Goal: Communication & Community: Participate in discussion

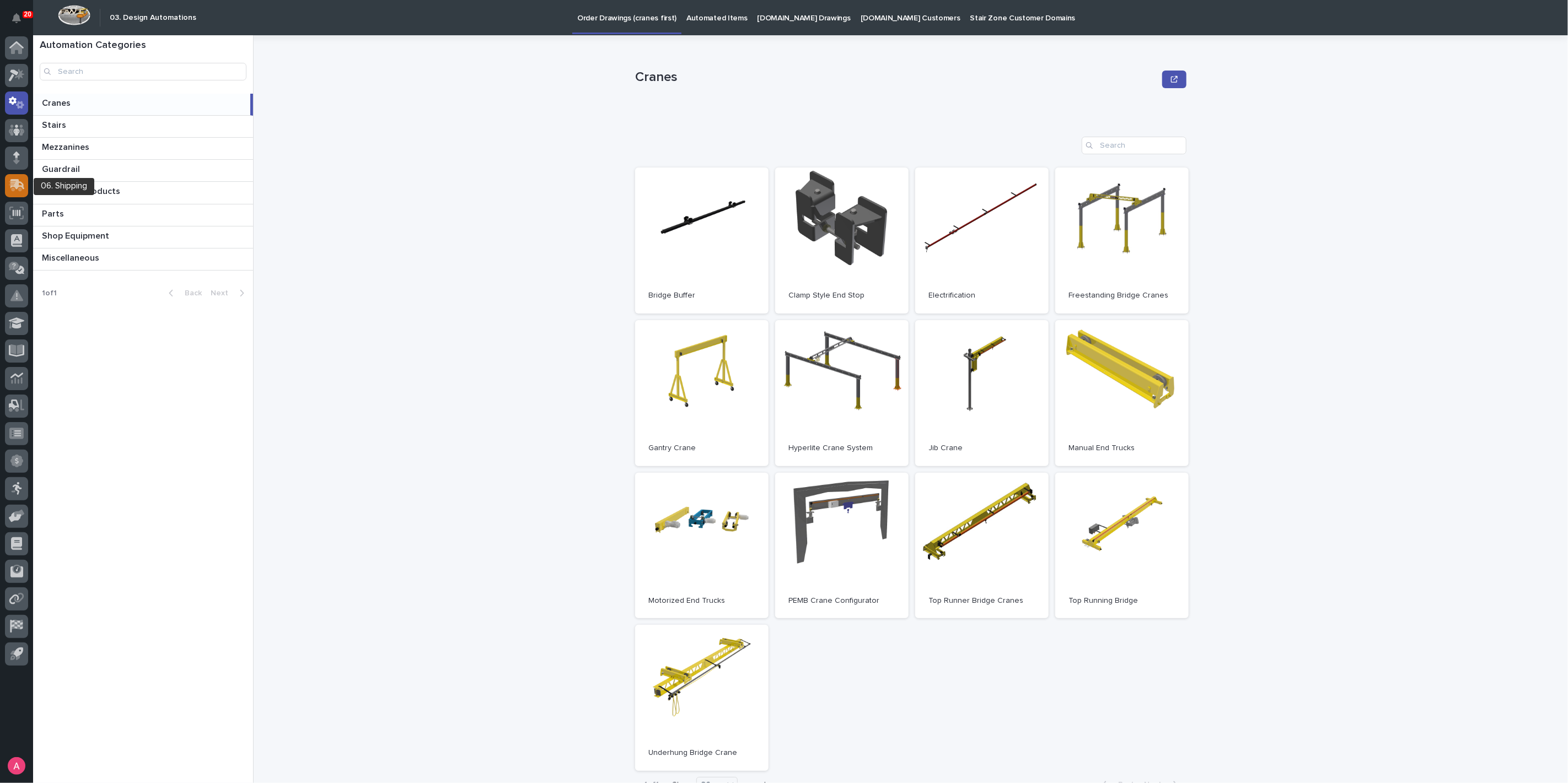
click at [18, 193] on div at bounding box center [16, 185] width 23 height 23
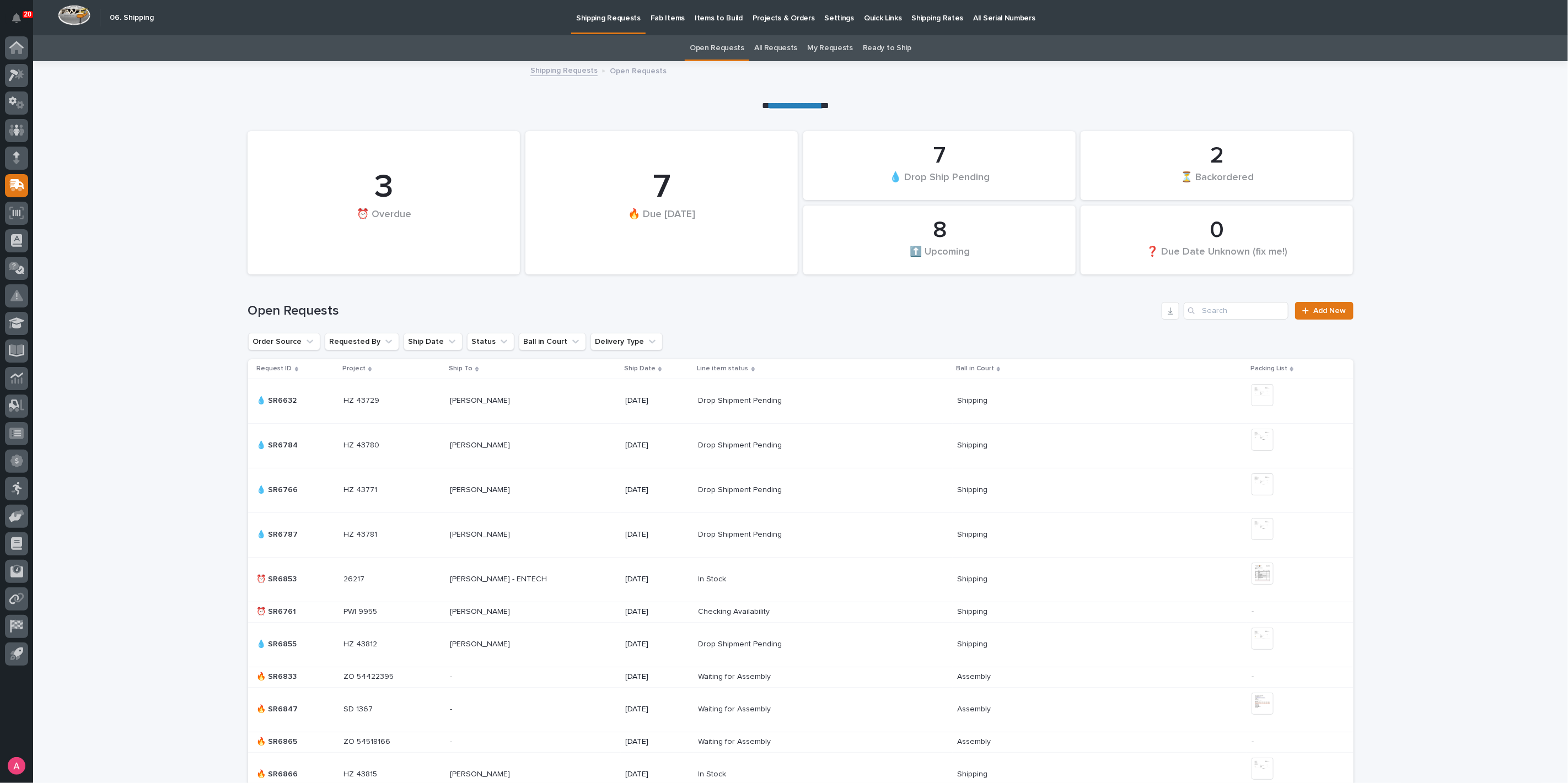
click at [762, 16] on p "Projects & Orders" at bounding box center [784, 11] width 62 height 23
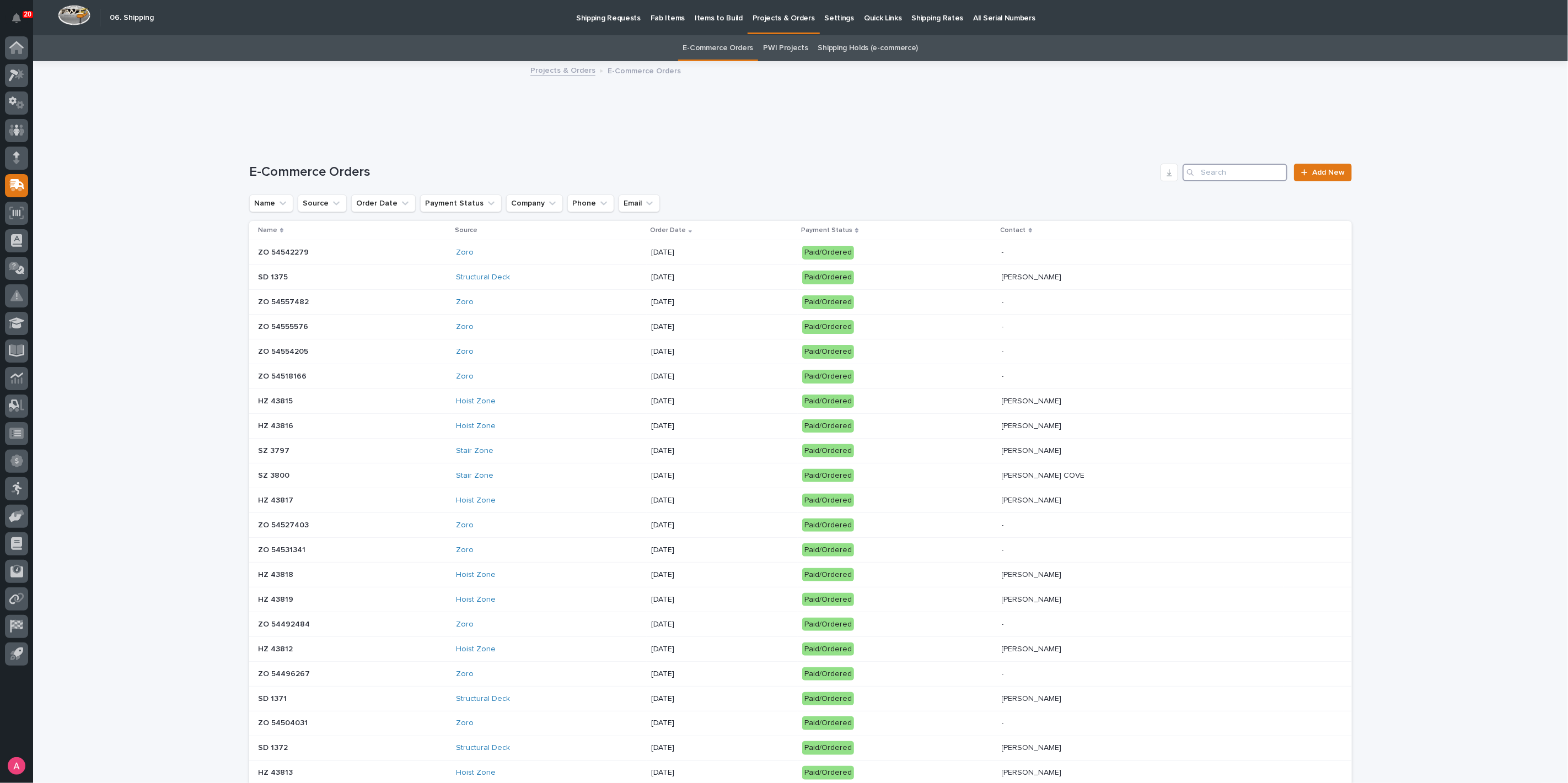
click at [791, 172] on input "Search" at bounding box center [1235, 172] width 105 height 18
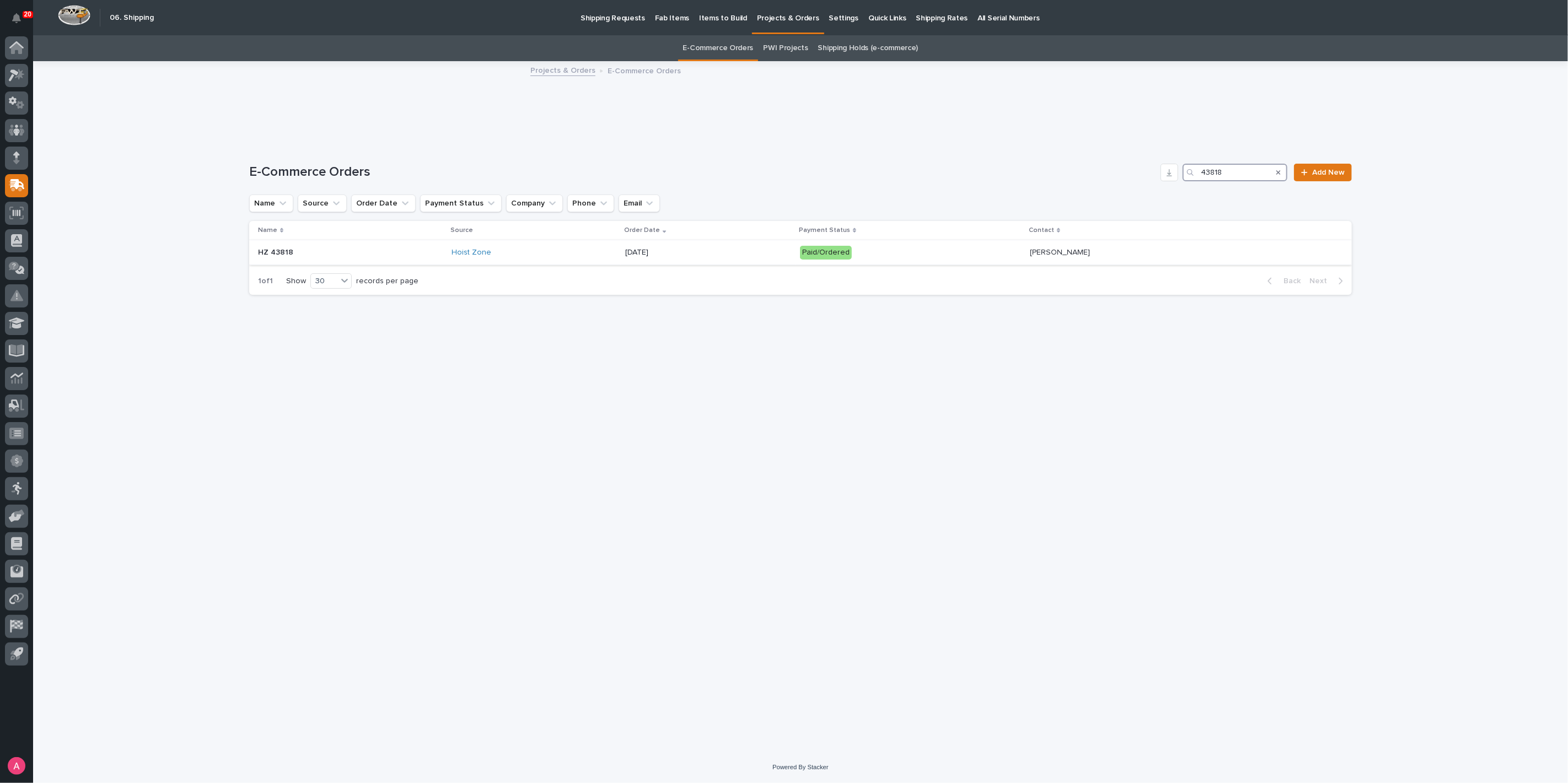
type input "43818"
click at [594, 251] on div "Hoist Zone" at bounding box center [534, 253] width 166 height 9
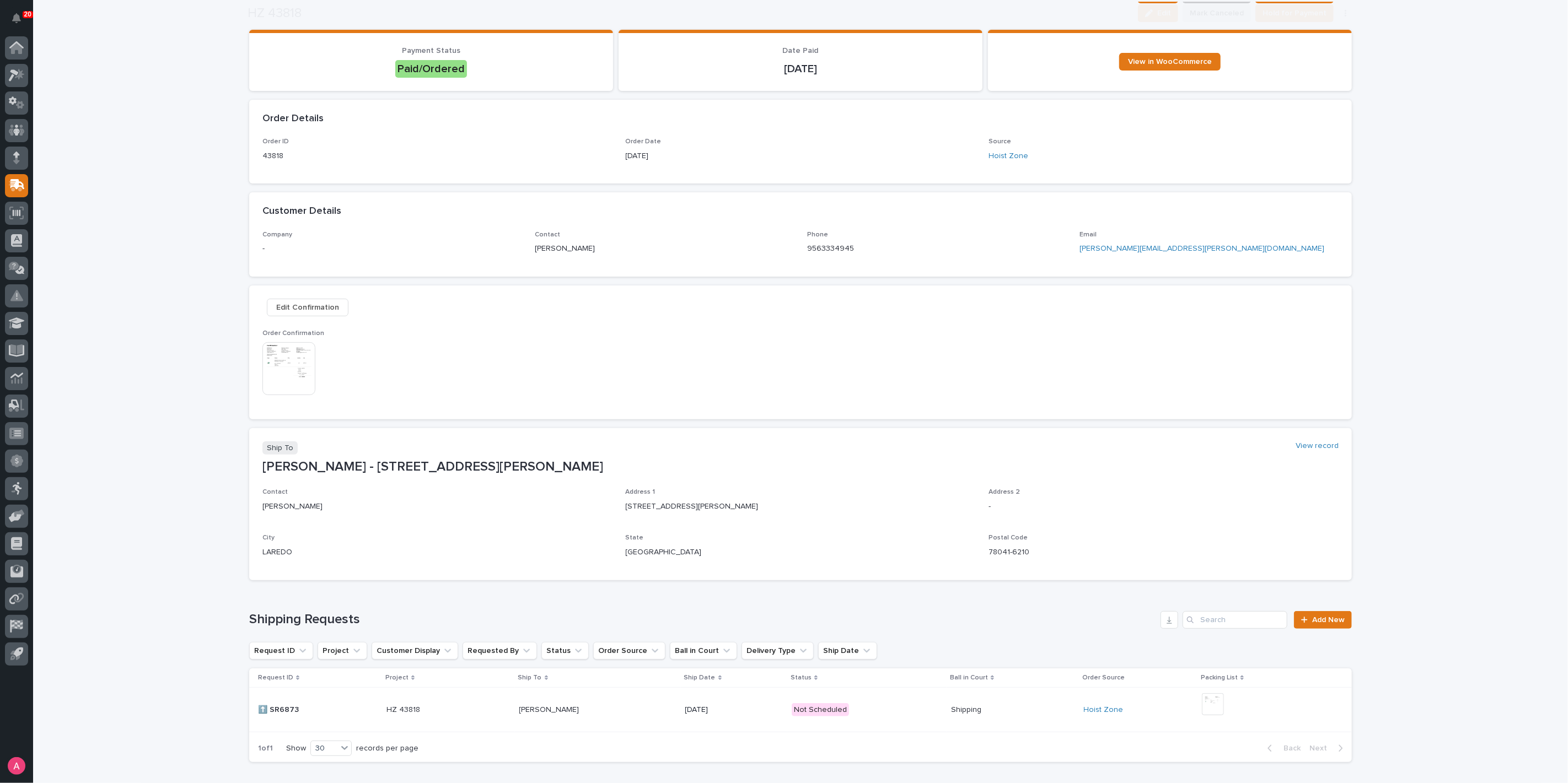
scroll to position [160, 0]
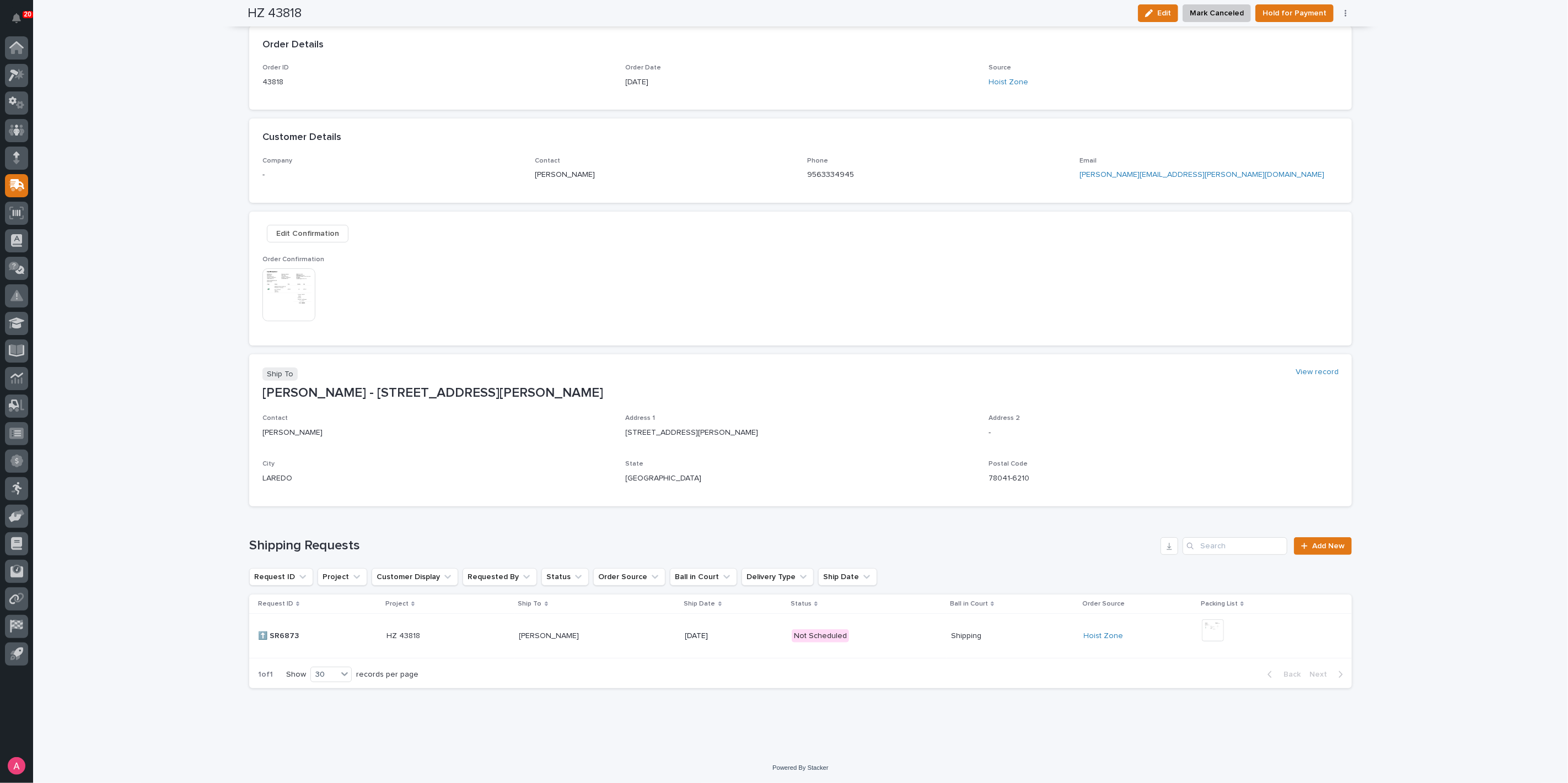
click at [791, 437] on p "Not Scheduled" at bounding box center [867, 636] width 150 height 14
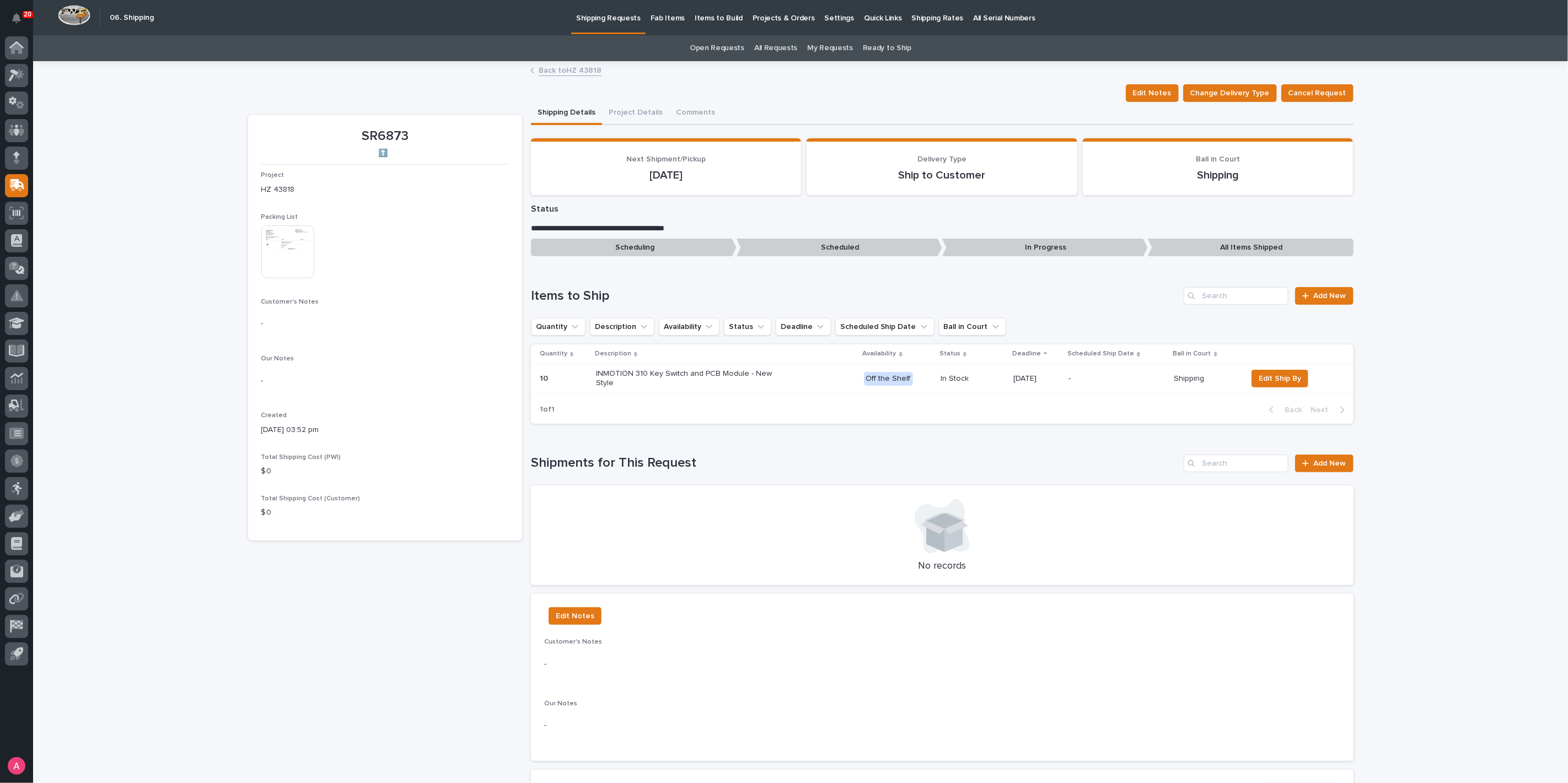
click at [791, 274] on div "**********" at bounding box center [800, 709] width 1535 height 1294
click at [288, 260] on img at bounding box center [288, 252] width 53 height 53
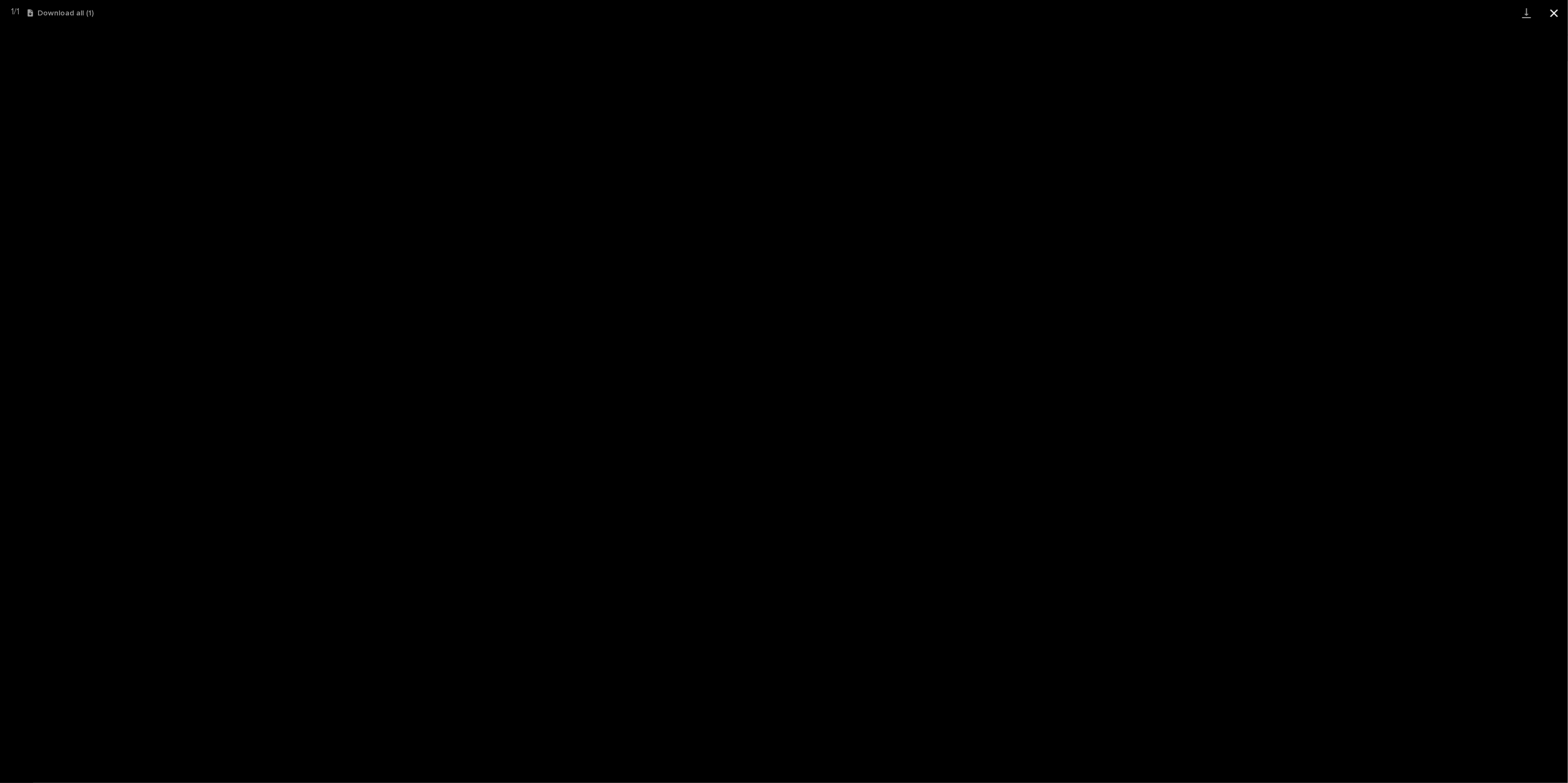
click at [791, 12] on button "Close gallery" at bounding box center [1555, 13] width 28 height 26
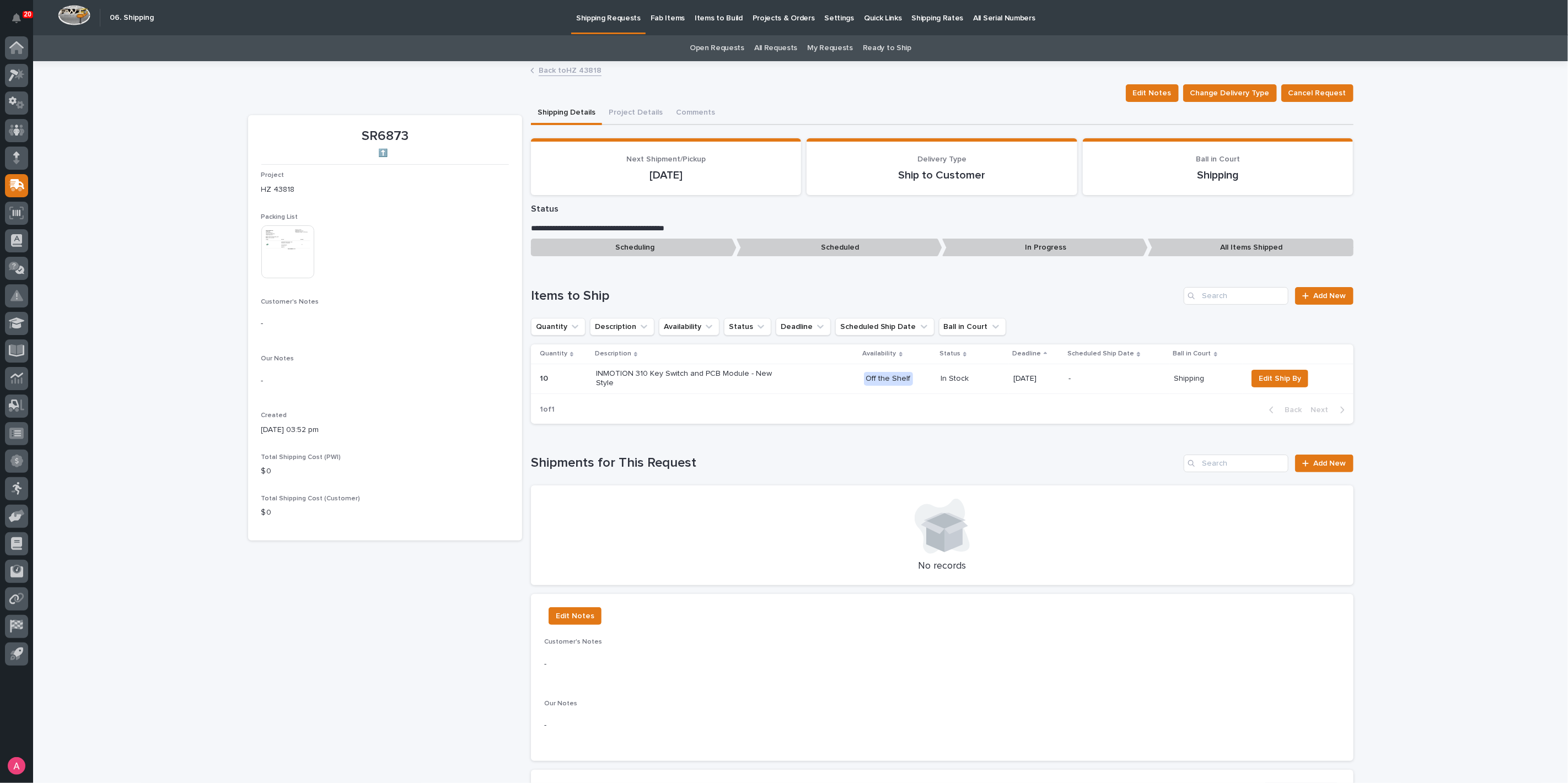
click at [791, 241] on div "**********" at bounding box center [800, 709] width 1535 height 1294
click at [791, 381] on div "[DATE]" at bounding box center [1037, 379] width 46 height 18
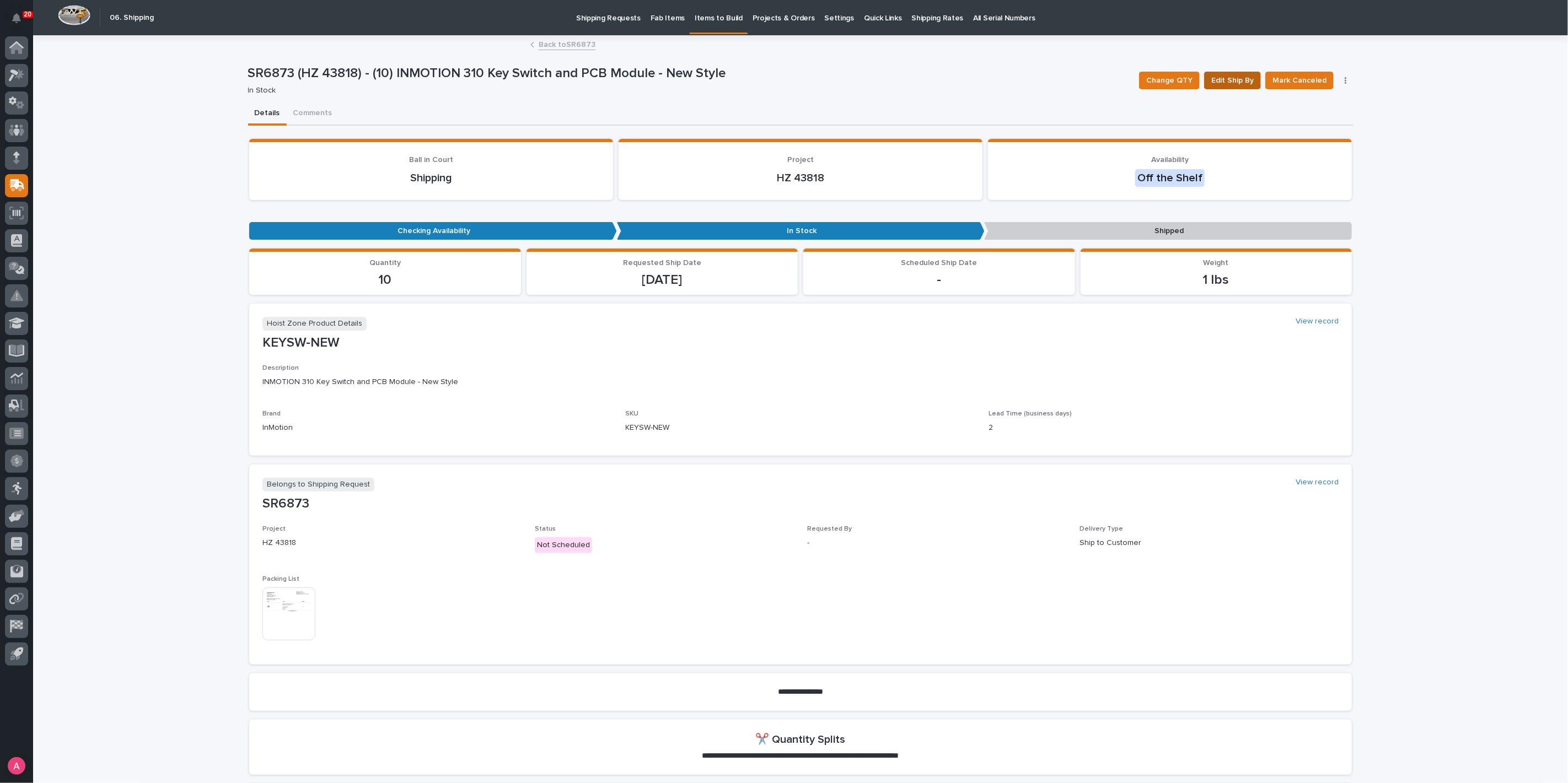
click at [791, 78] on span "Edit Ship By" at bounding box center [1233, 80] width 42 height 13
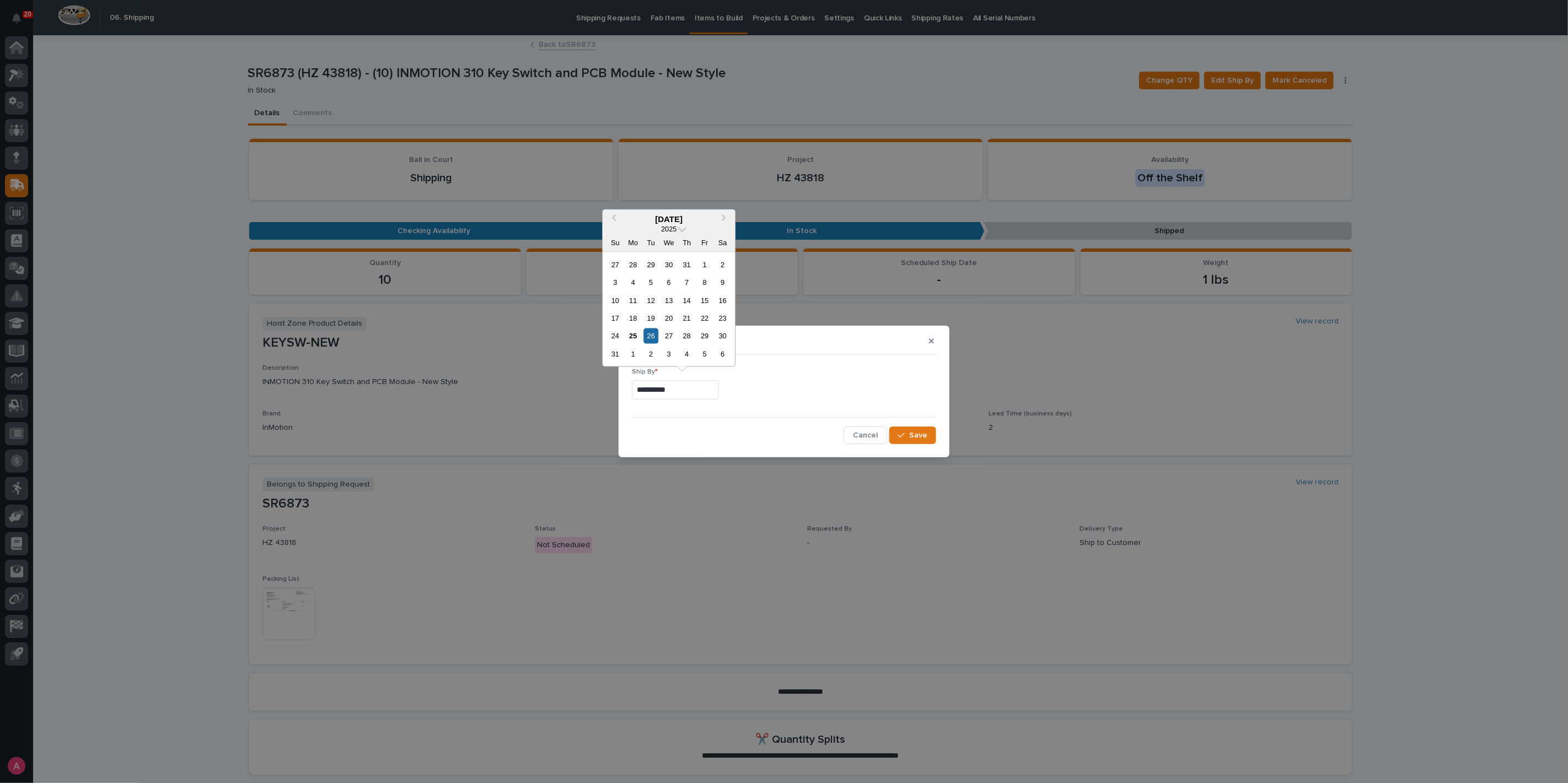
click at [661, 395] on input "**********" at bounding box center [676, 390] width 87 height 19
click at [636, 338] on div "25" at bounding box center [633, 336] width 15 height 15
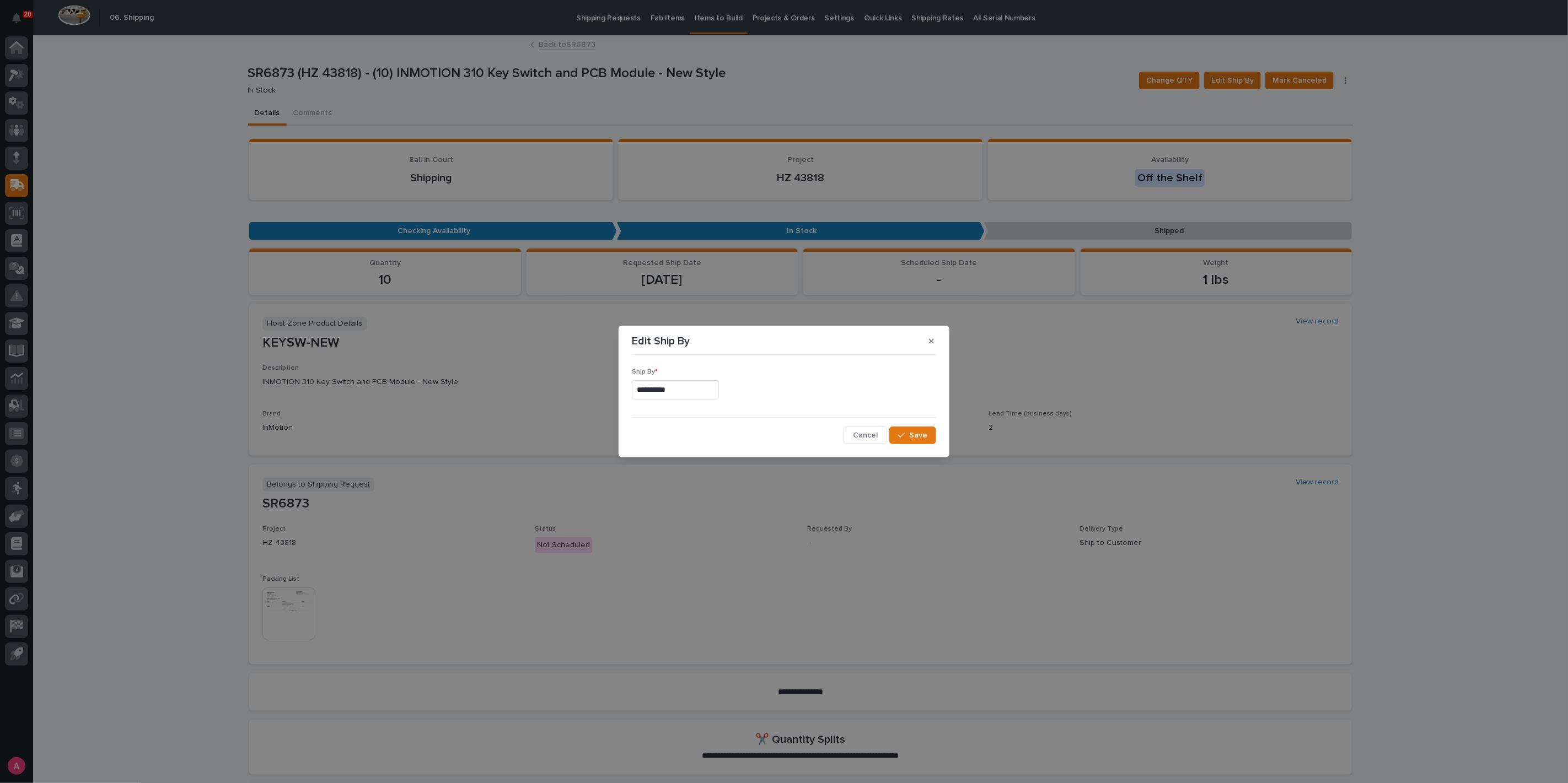
type input "**********"
click at [791, 431] on icon "button" at bounding box center [901, 435] width 7 height 8
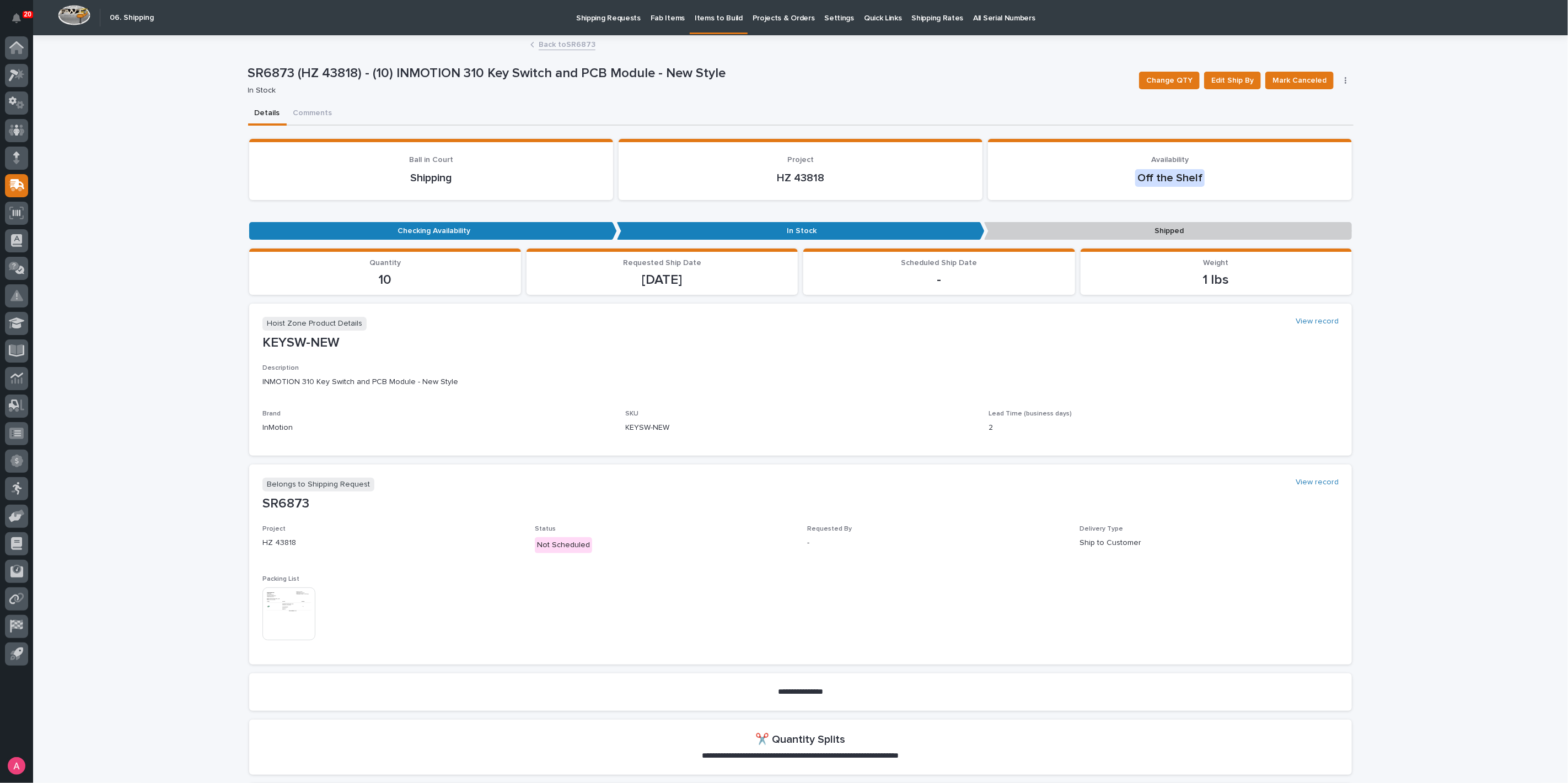
click at [568, 41] on link "Back to SR6873" at bounding box center [567, 44] width 57 height 13
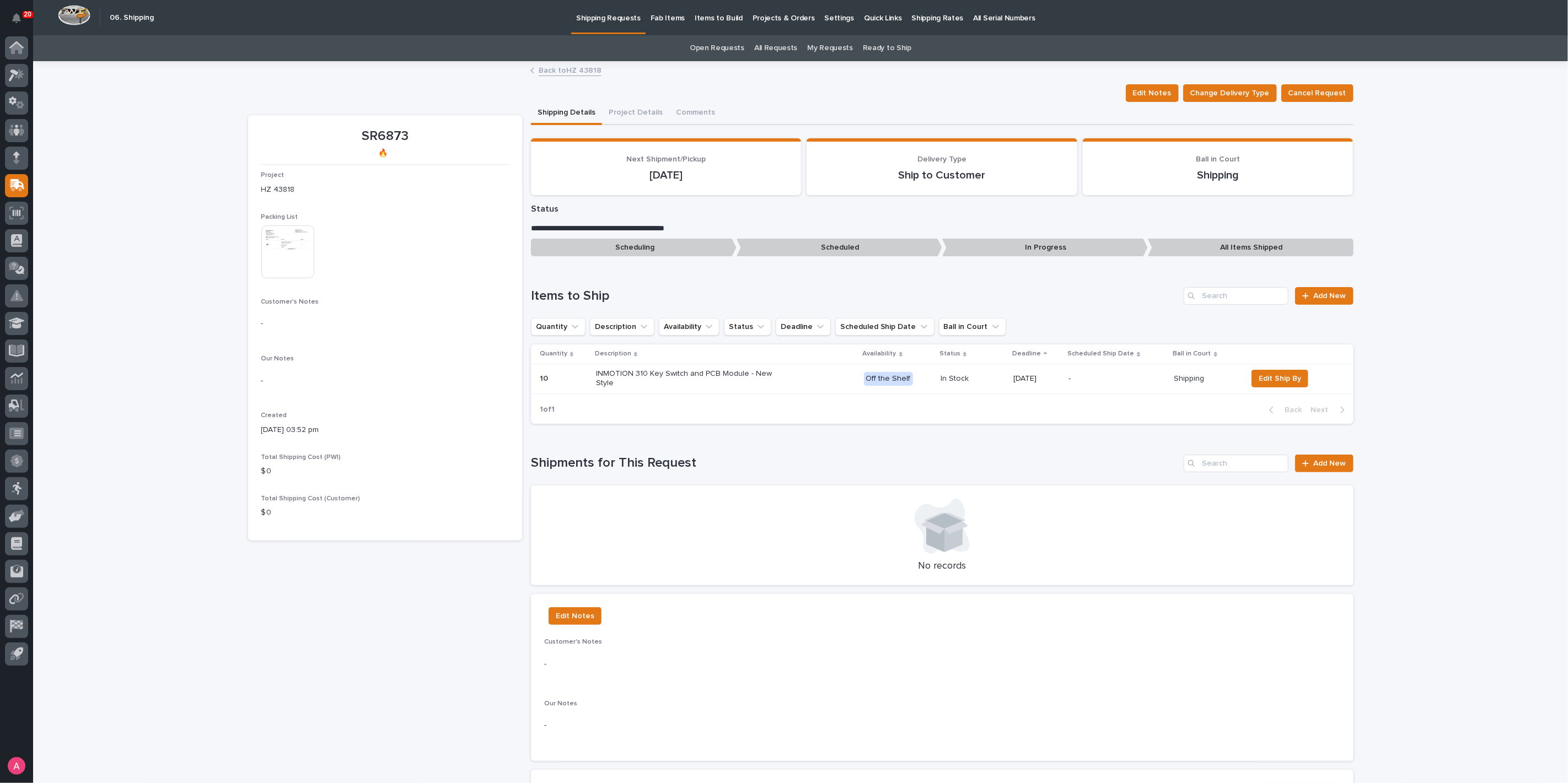
click at [552, 70] on link "Back to HZ 43818" at bounding box center [570, 69] width 63 height 13
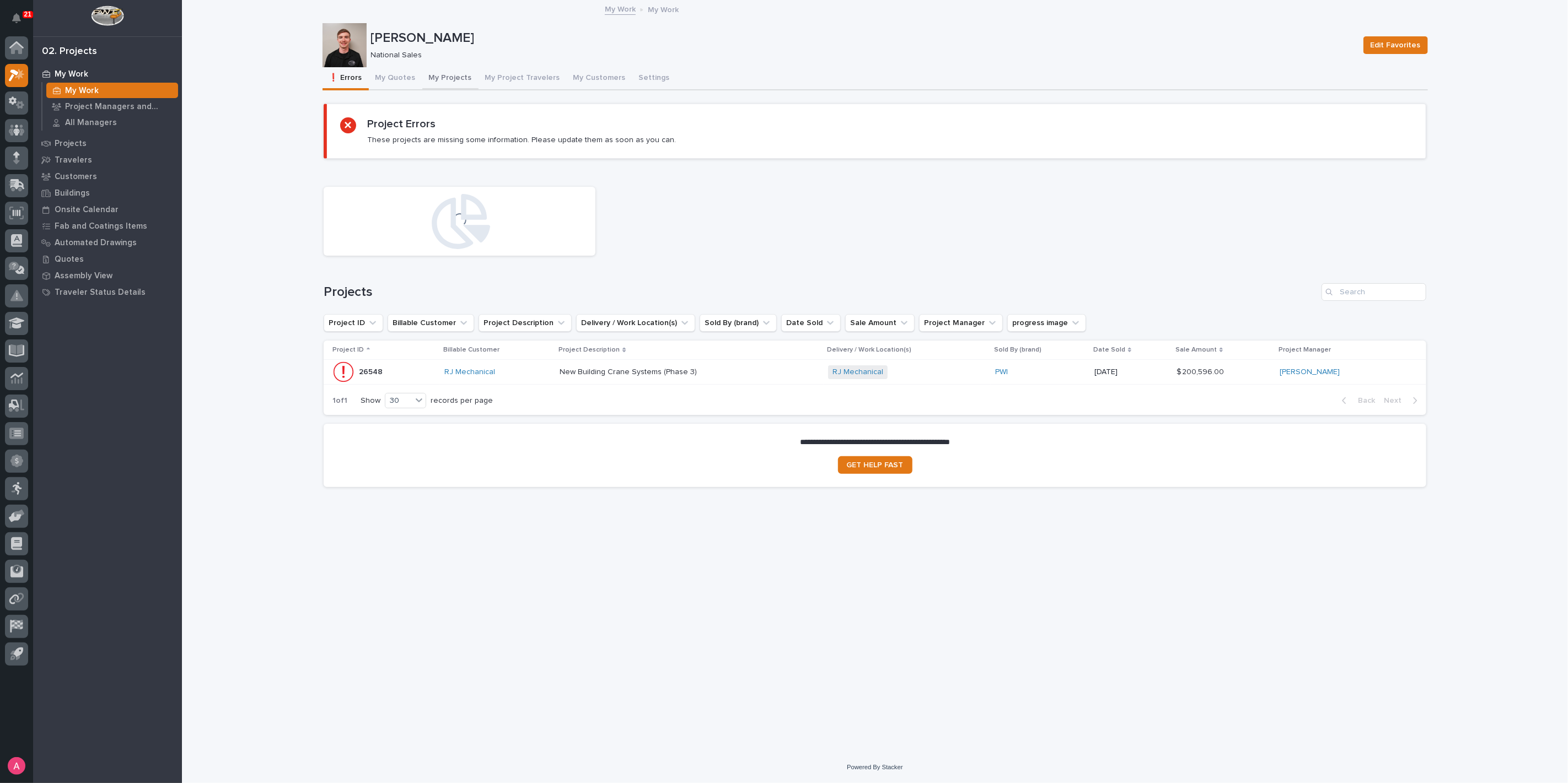
click at [425, 77] on button "My Projects" at bounding box center [450, 78] width 56 height 23
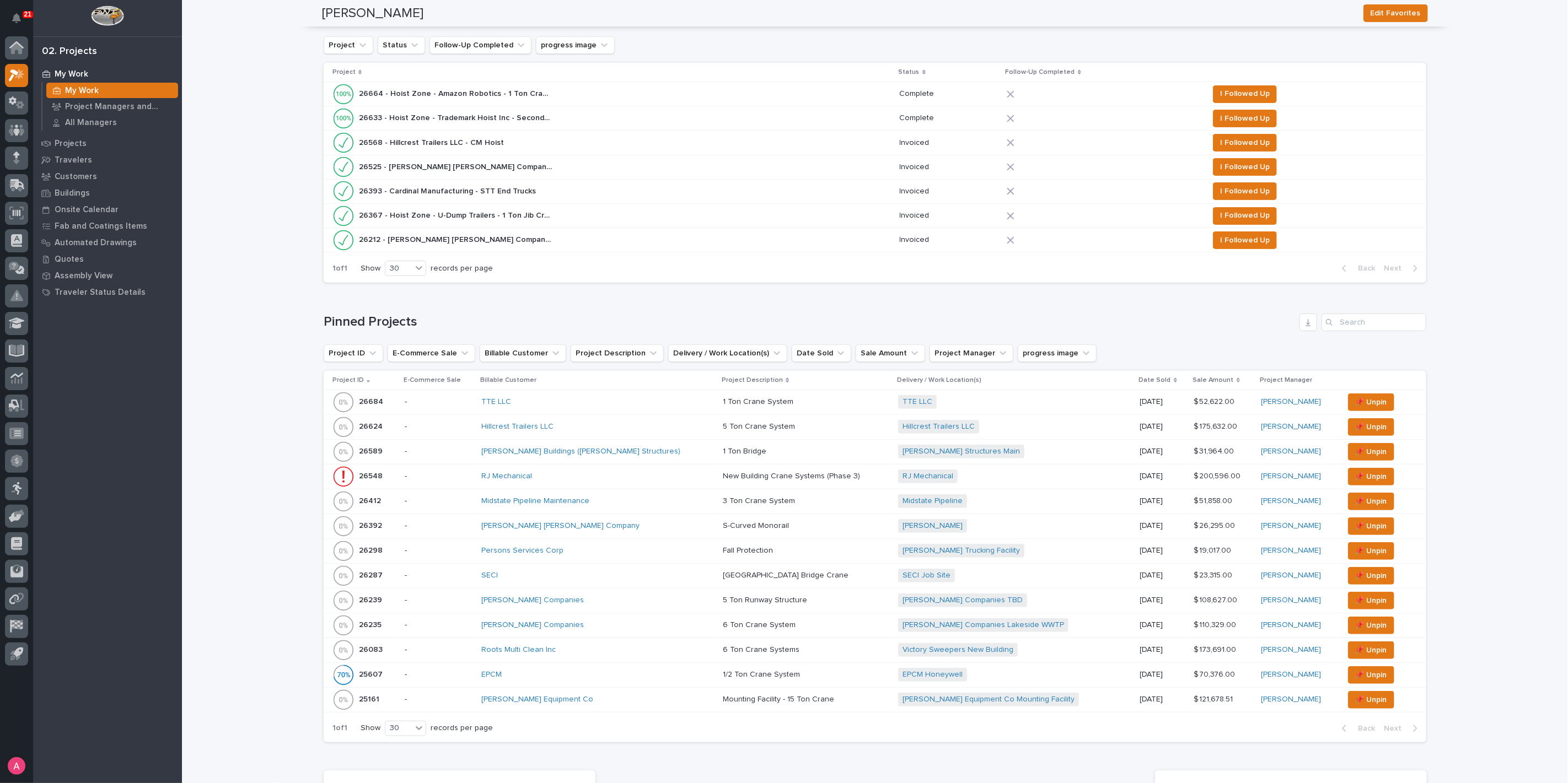
scroll to position [245, 0]
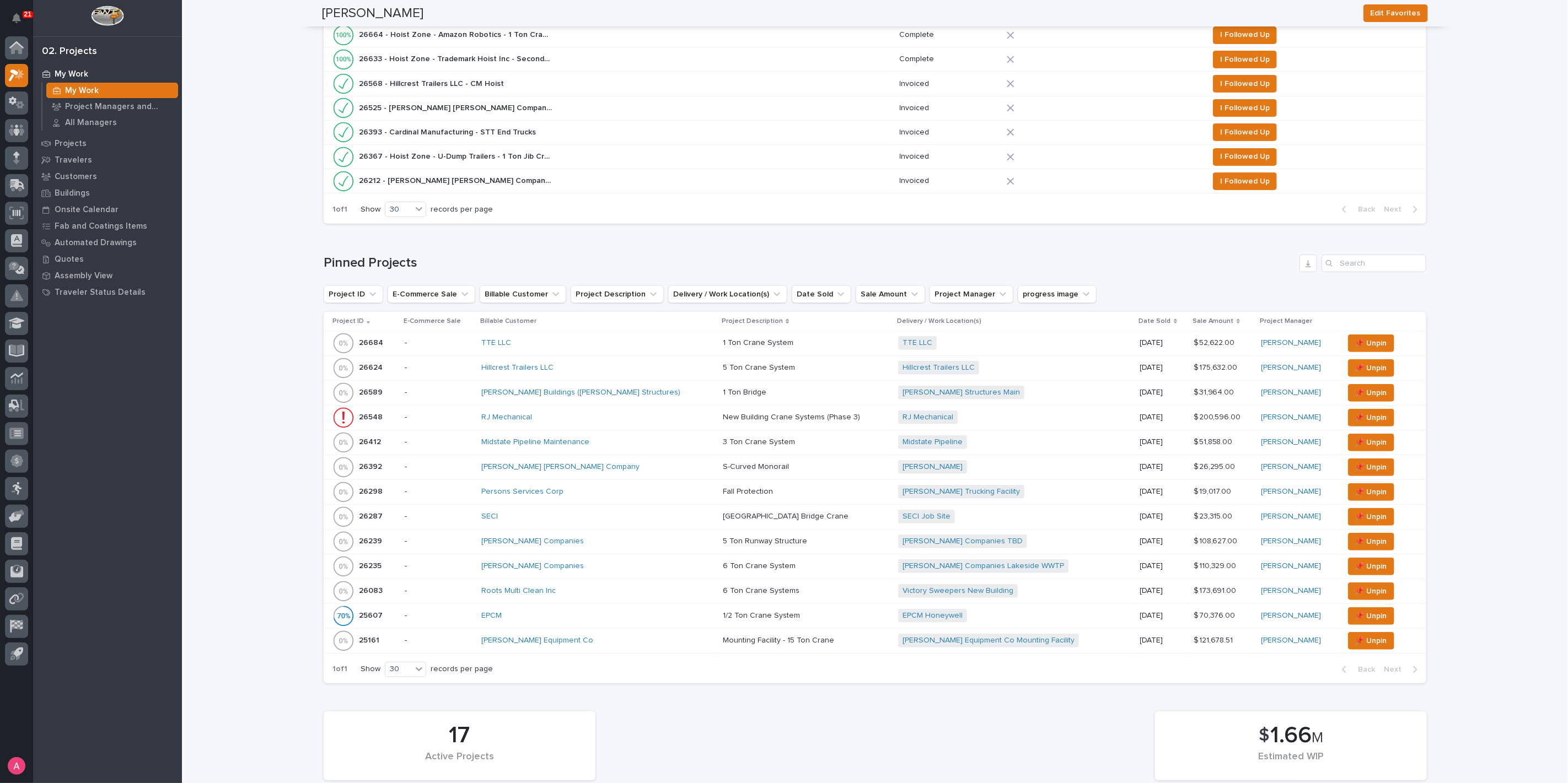
click at [659, 462] on div "Deshazo Crane Company" at bounding box center [577, 467] width 193 height 9
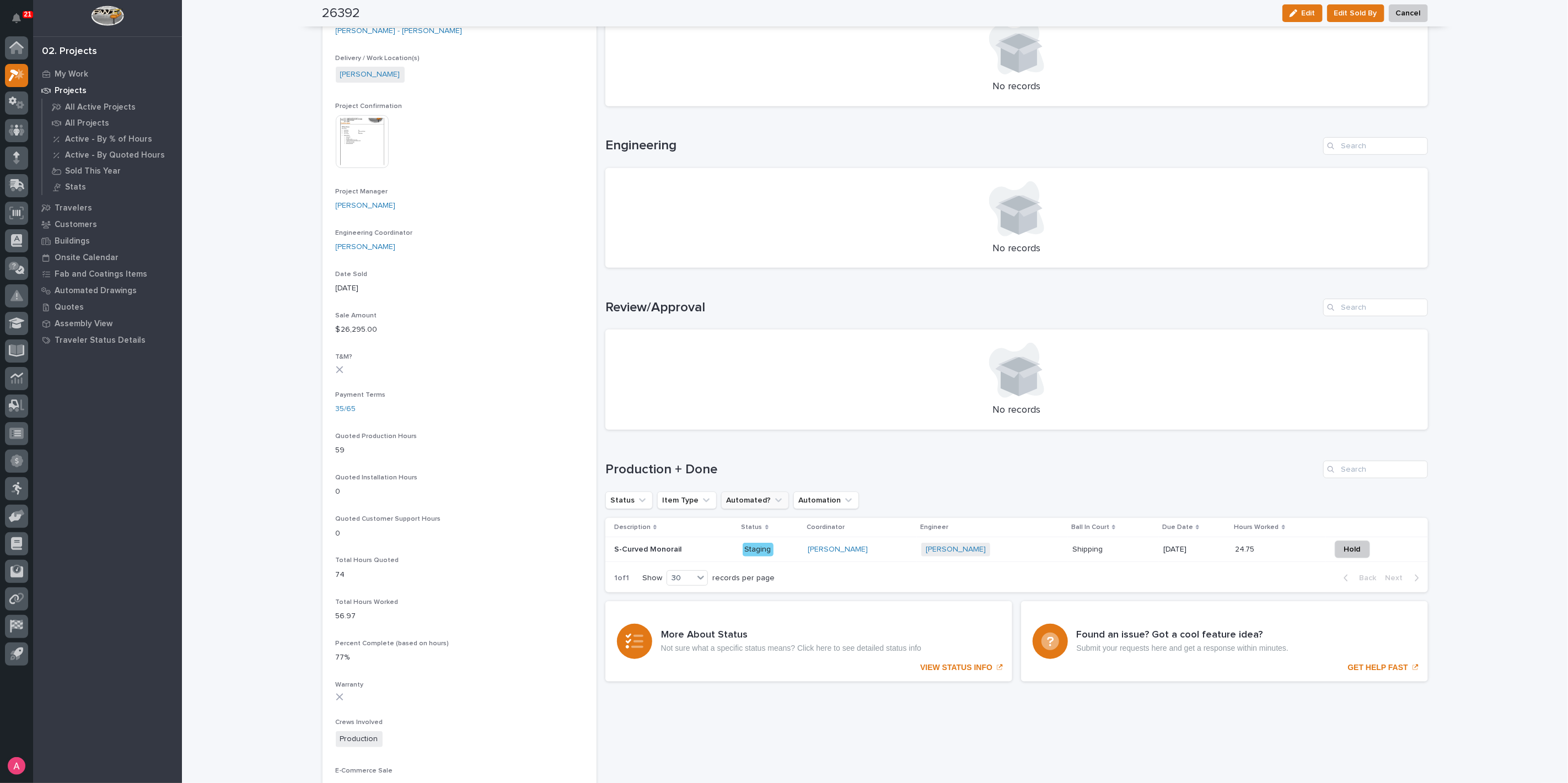
scroll to position [367, 0]
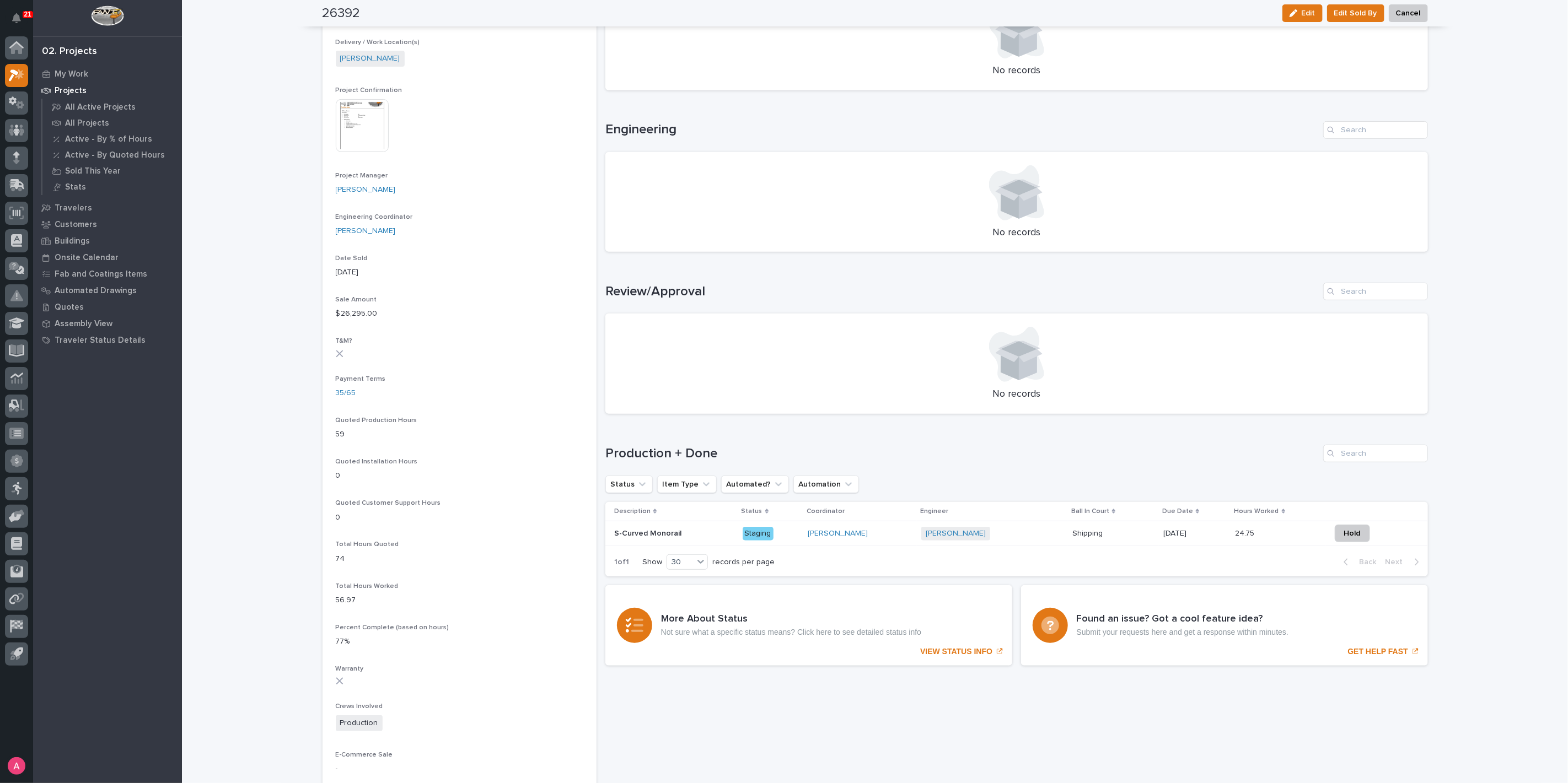
click at [704, 526] on div "S-Curved Monorail S-Curved Monorail" at bounding box center [674, 534] width 119 height 18
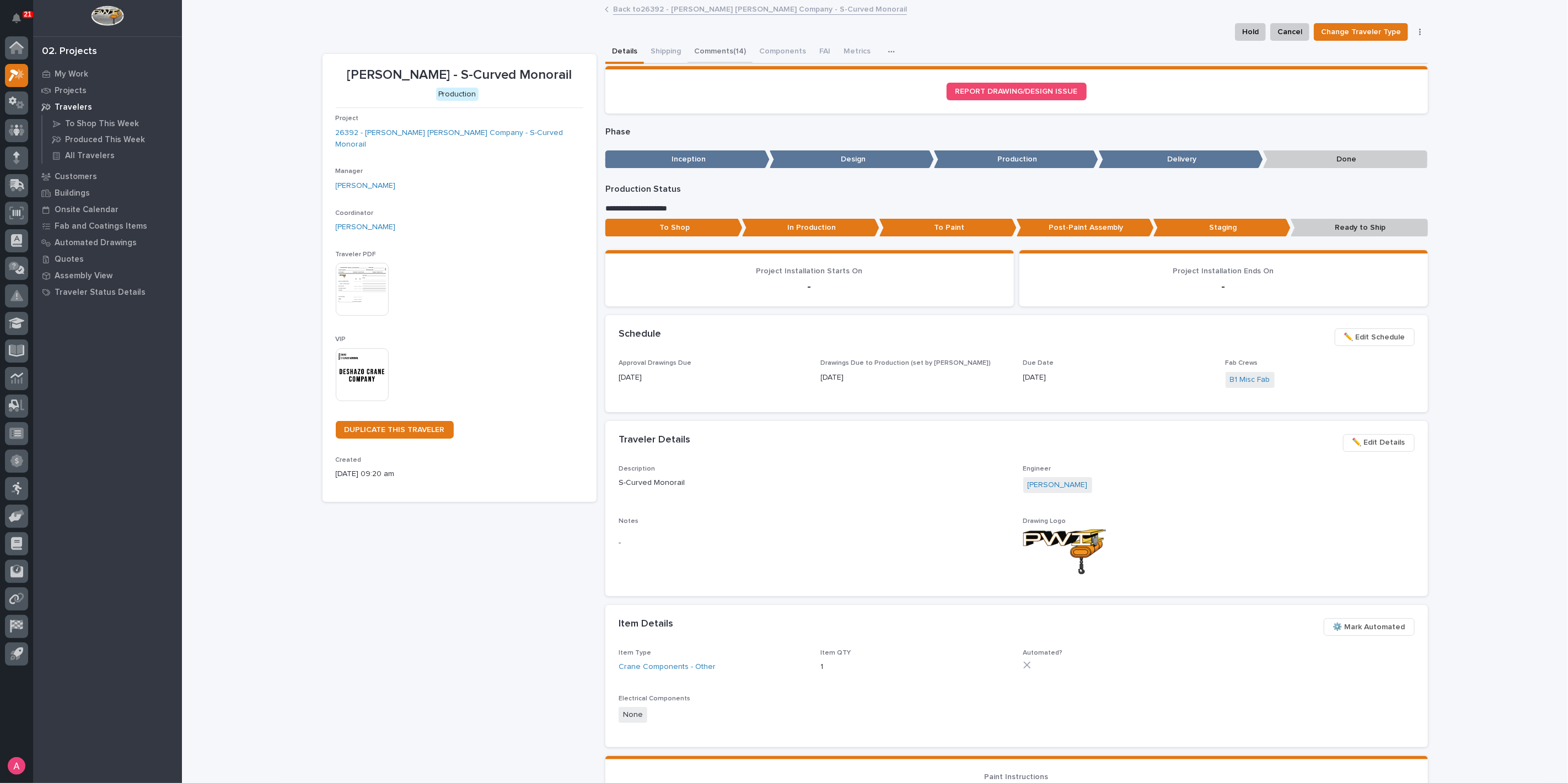
click at [710, 48] on button "Comments (14)" at bounding box center [720, 52] width 65 height 23
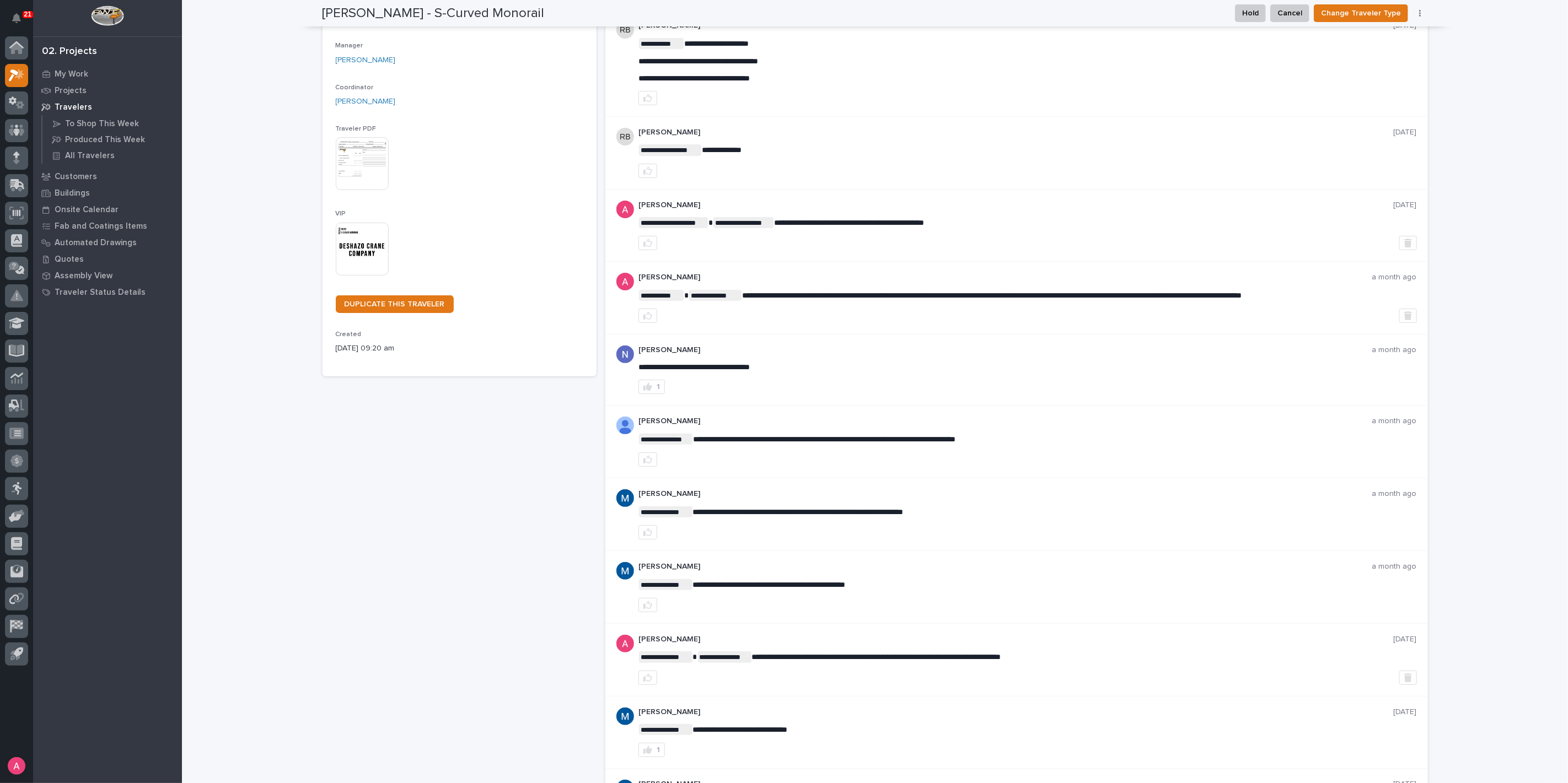
scroll to position [122, 0]
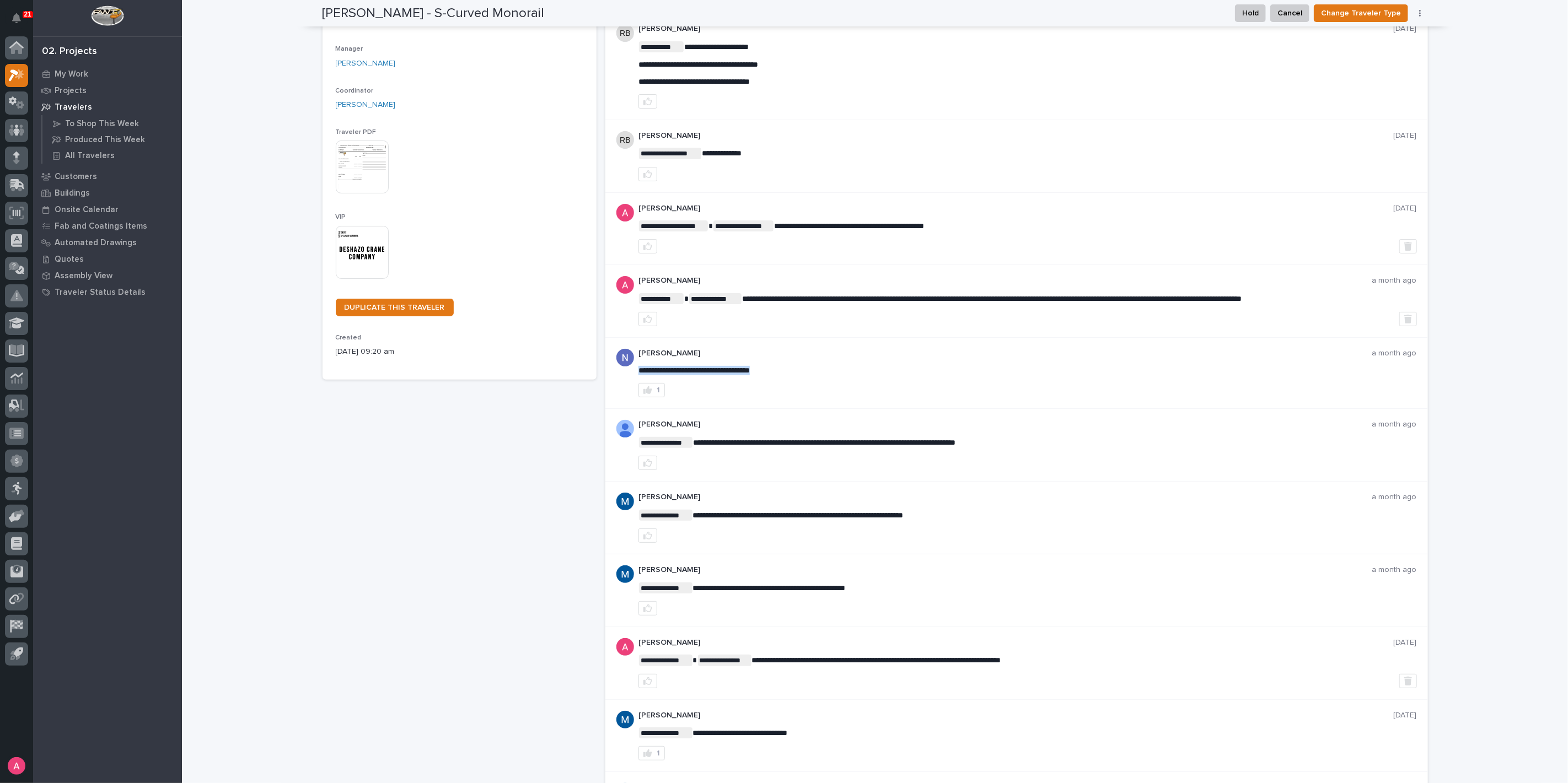
drag, startPoint x: 768, startPoint y: 367, endPoint x: 768, endPoint y: 358, distance: 9.0
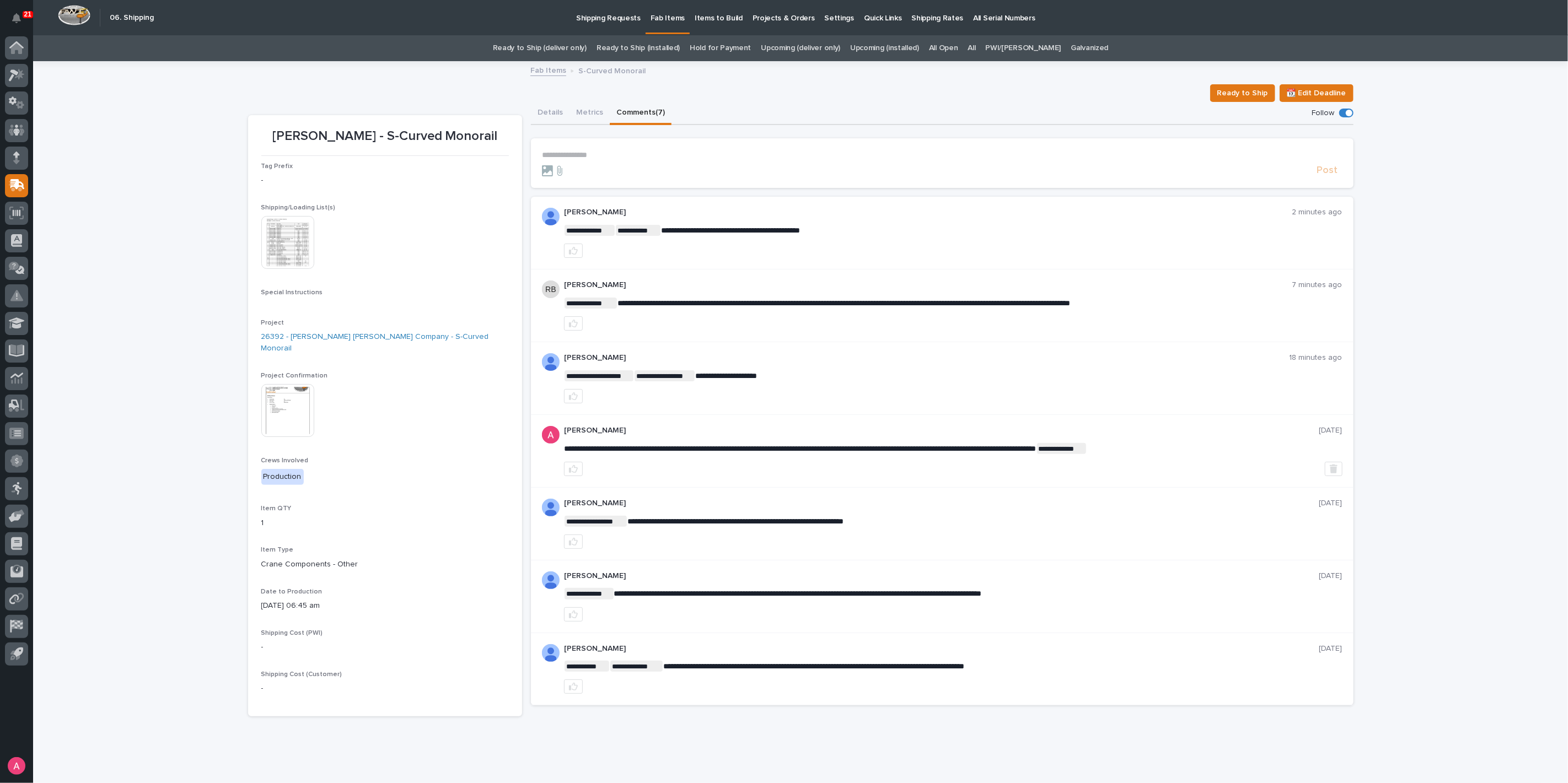
click at [632, 153] on p "**********" at bounding box center [942, 155] width 800 height 9
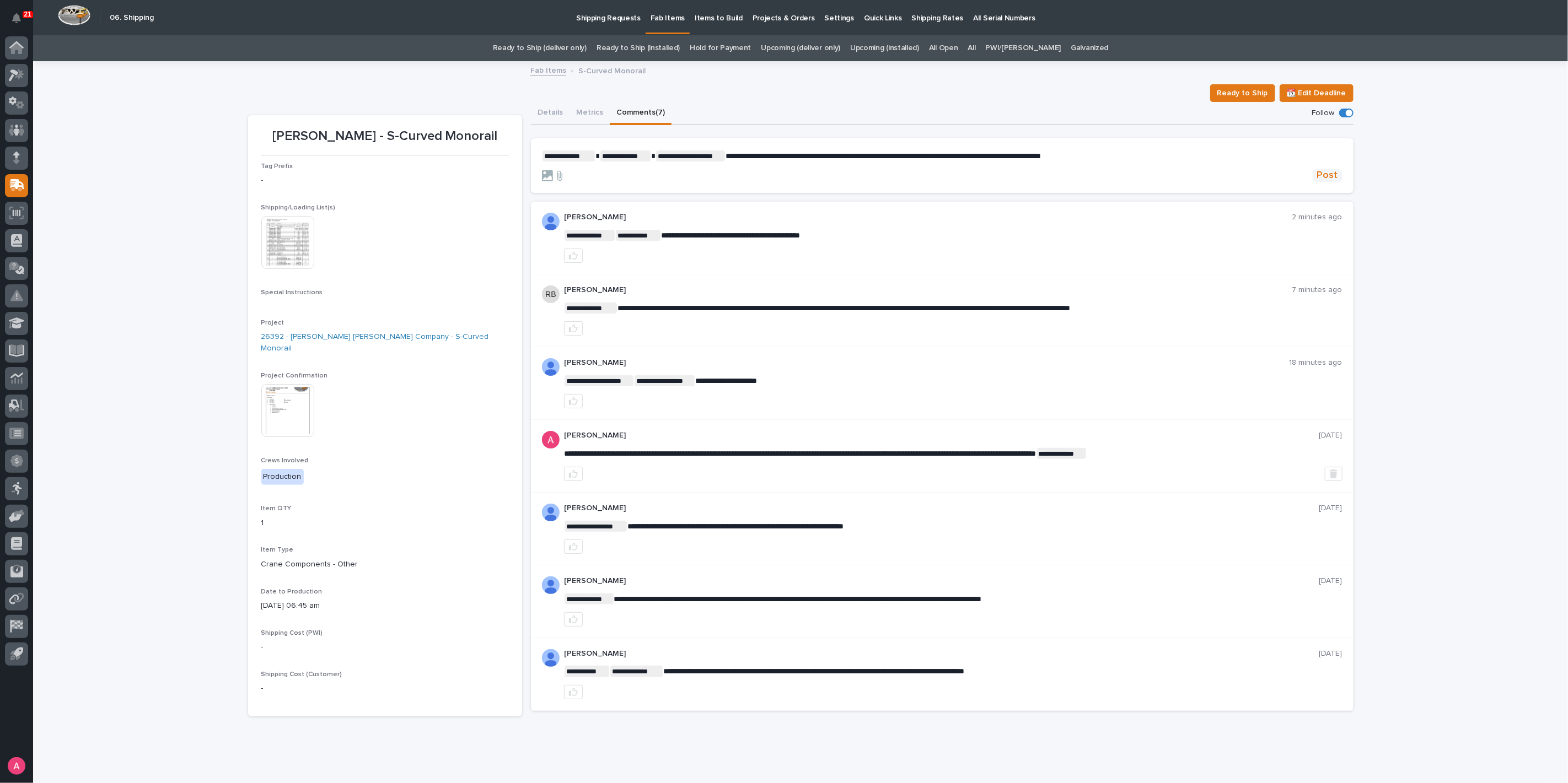
click at [1320, 172] on span "Post" at bounding box center [1328, 175] width 21 height 13
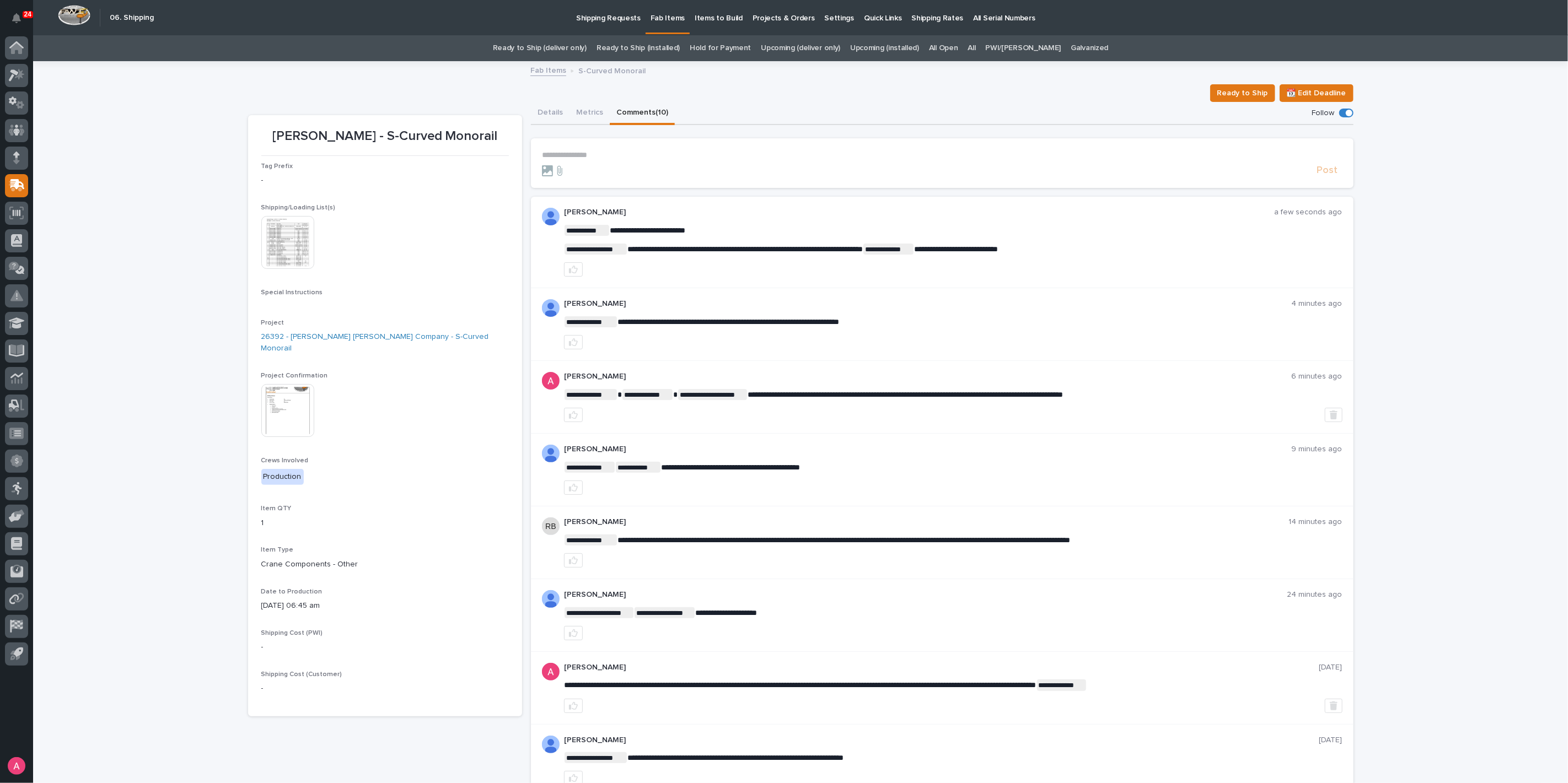
click at [585, 150] on p "**********" at bounding box center [942, 155] width 800 height 9
click at [265, 390] on img at bounding box center [288, 410] width 53 height 53
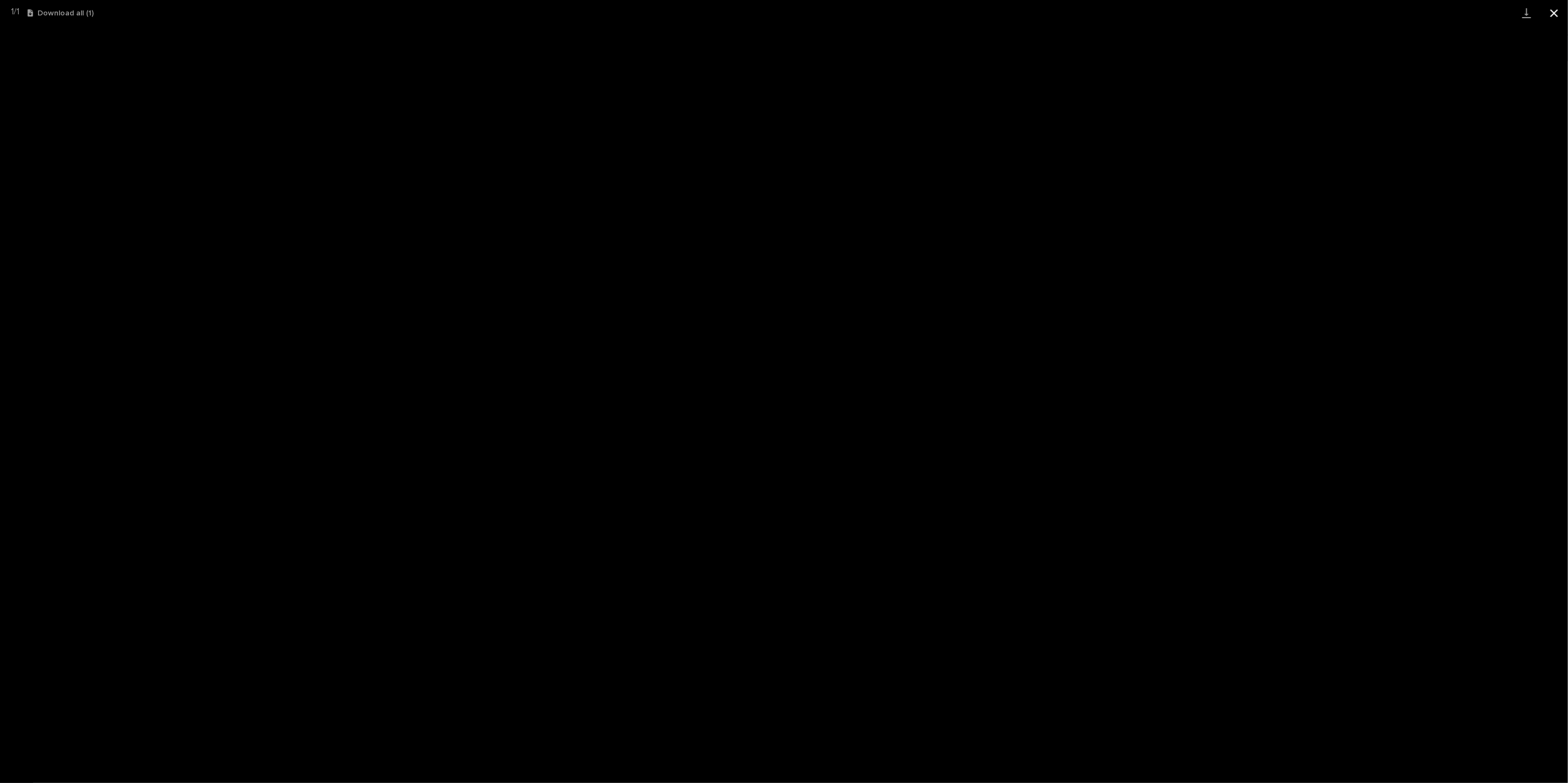
click at [1553, 11] on button "Close gallery" at bounding box center [1555, 13] width 28 height 26
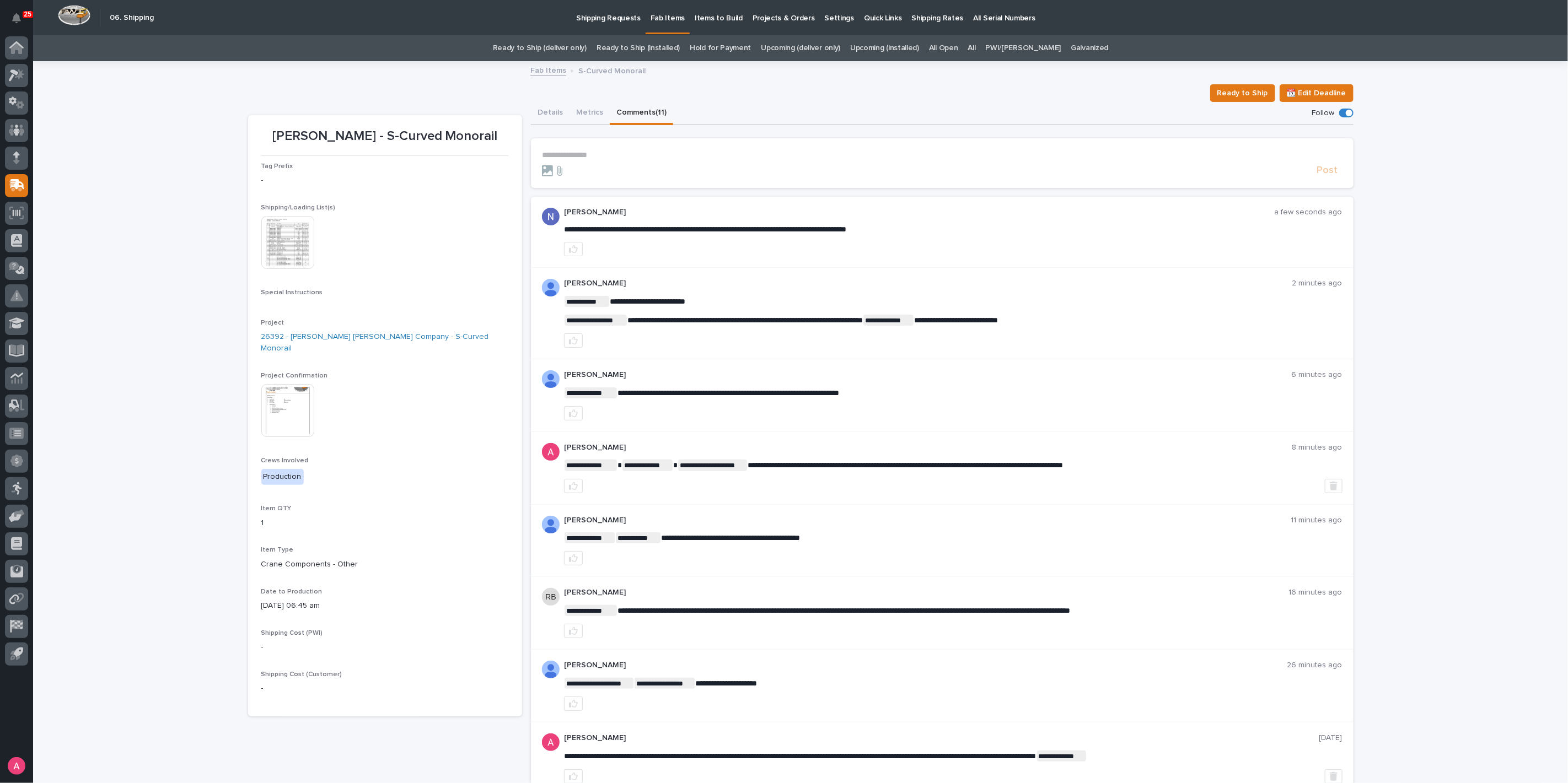
click at [586, 150] on p "**********" at bounding box center [942, 155] width 800 height 9
drag, startPoint x: 916, startPoint y: 161, endPoint x: 917, endPoint y: 167, distance: 6.1
click at [917, 164] on form "**********" at bounding box center [942, 164] width 800 height 26
drag, startPoint x: 811, startPoint y: 166, endPoint x: 797, endPoint y: 159, distance: 15.7
click at [808, 164] on div "Post" at bounding box center [942, 170] width 800 height 13
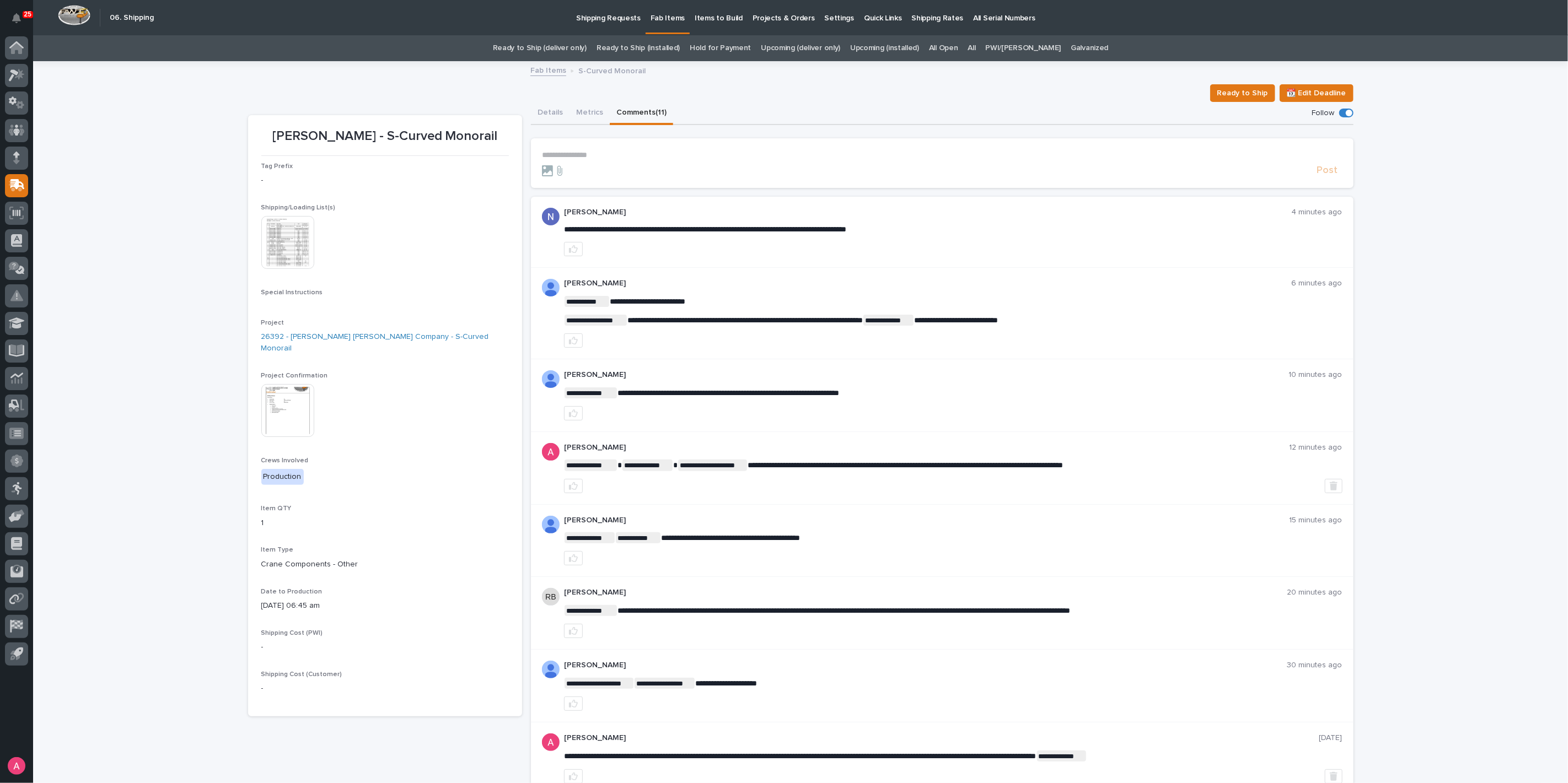
click at [776, 155] on p "**********" at bounding box center [942, 155] width 800 height 9
click at [635, 153] on p "**********" at bounding box center [942, 155] width 800 height 9
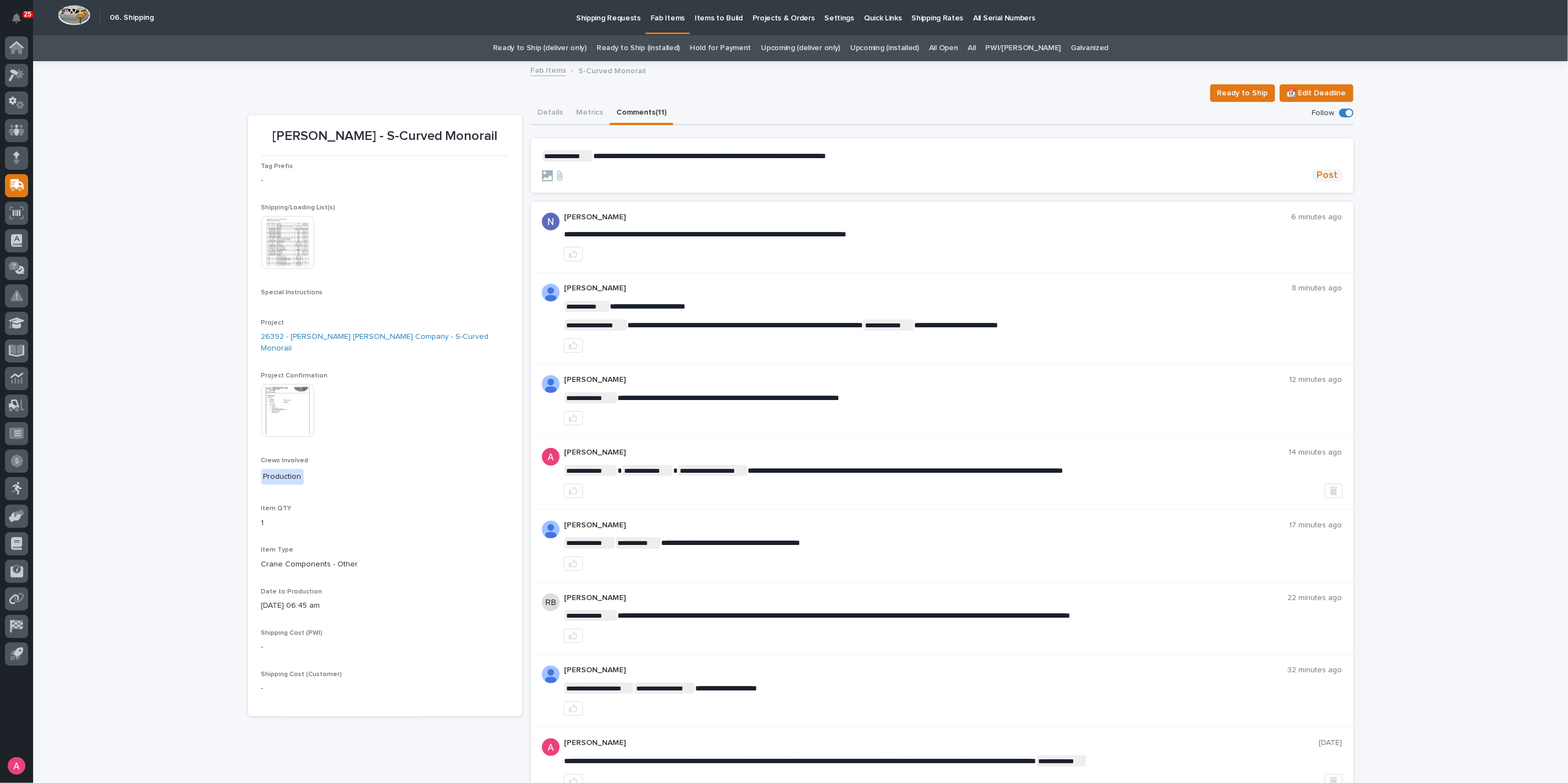
click at [1328, 177] on span "Post" at bounding box center [1328, 175] width 21 height 13
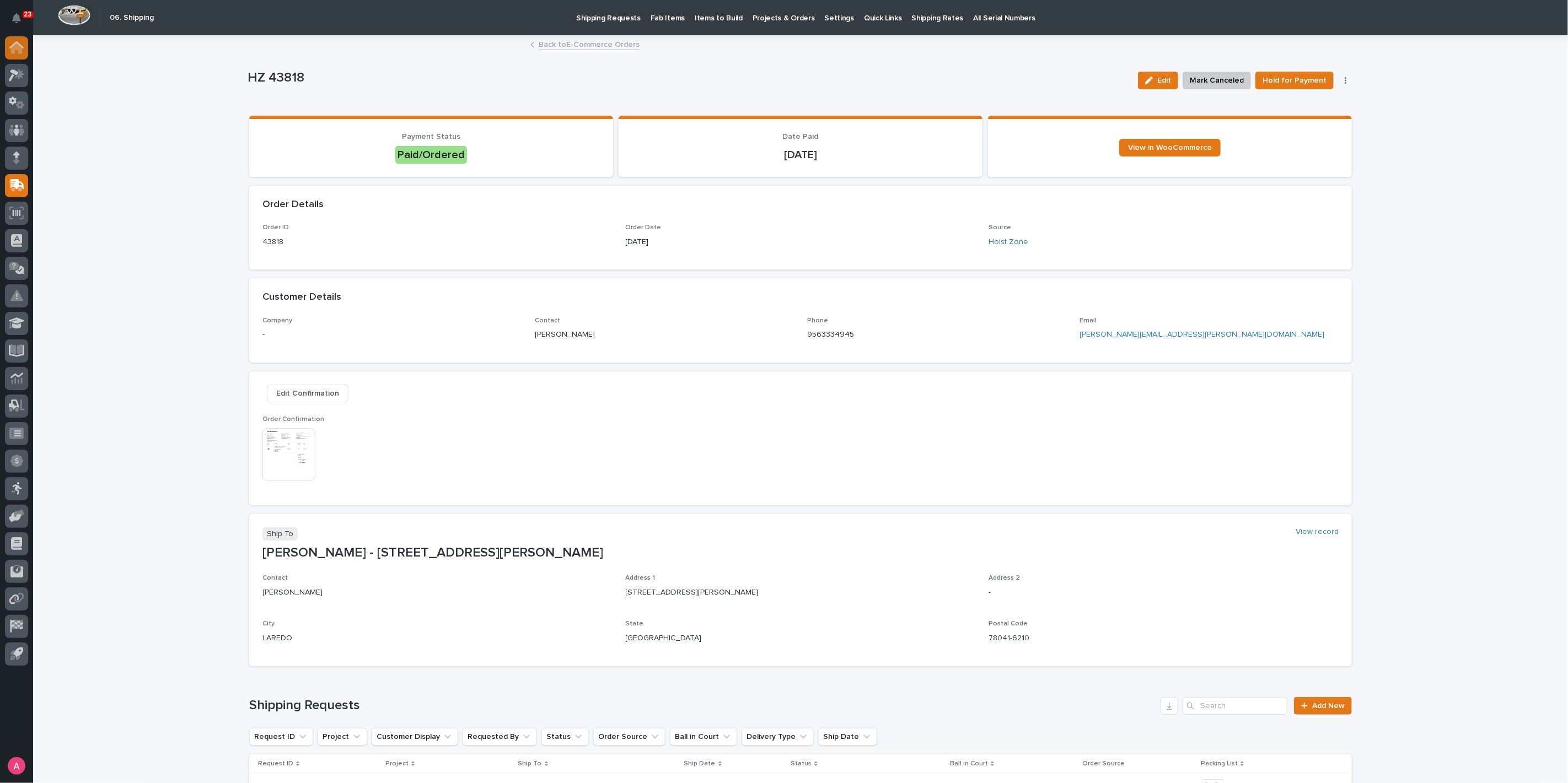
click at [13, 45] on icon at bounding box center [16, 45] width 15 height 7
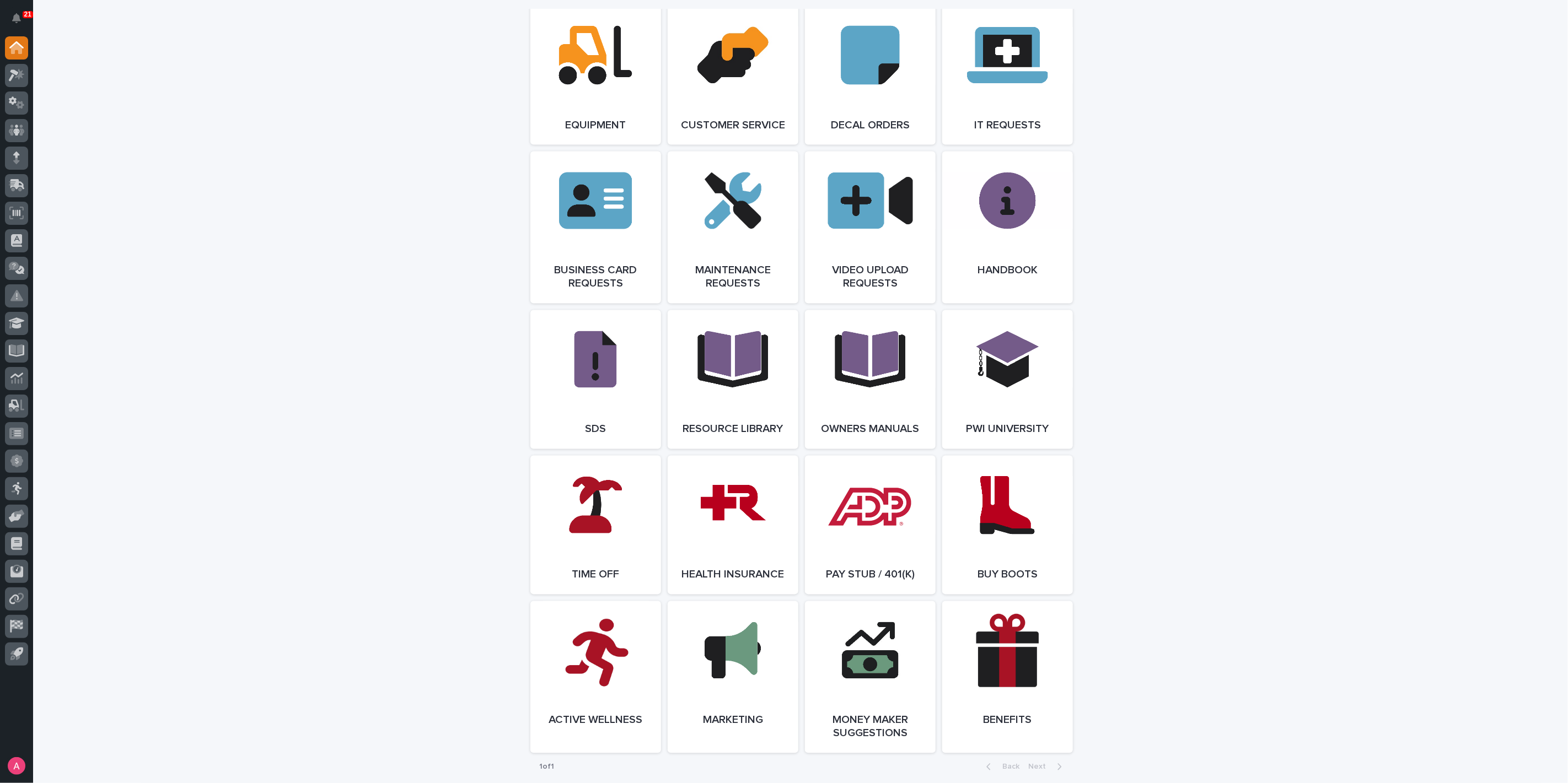
scroll to position [1799, 0]
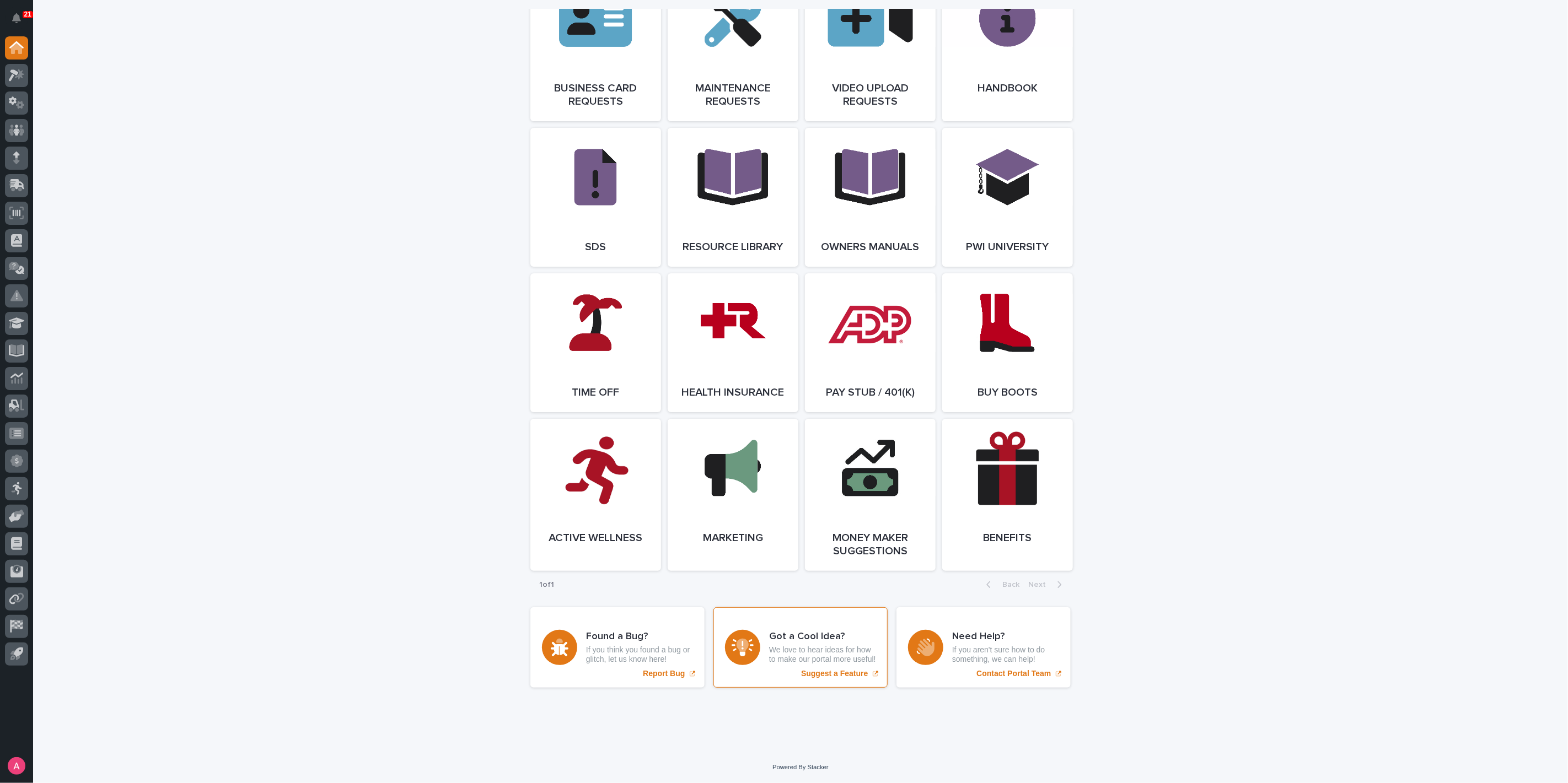
click at [842, 673] on p "Suggest a Feature" at bounding box center [834, 673] width 67 height 9
click at [830, 664] on p "We love to hear ideas for how to make our portal more useful!" at bounding box center [823, 654] width 107 height 18
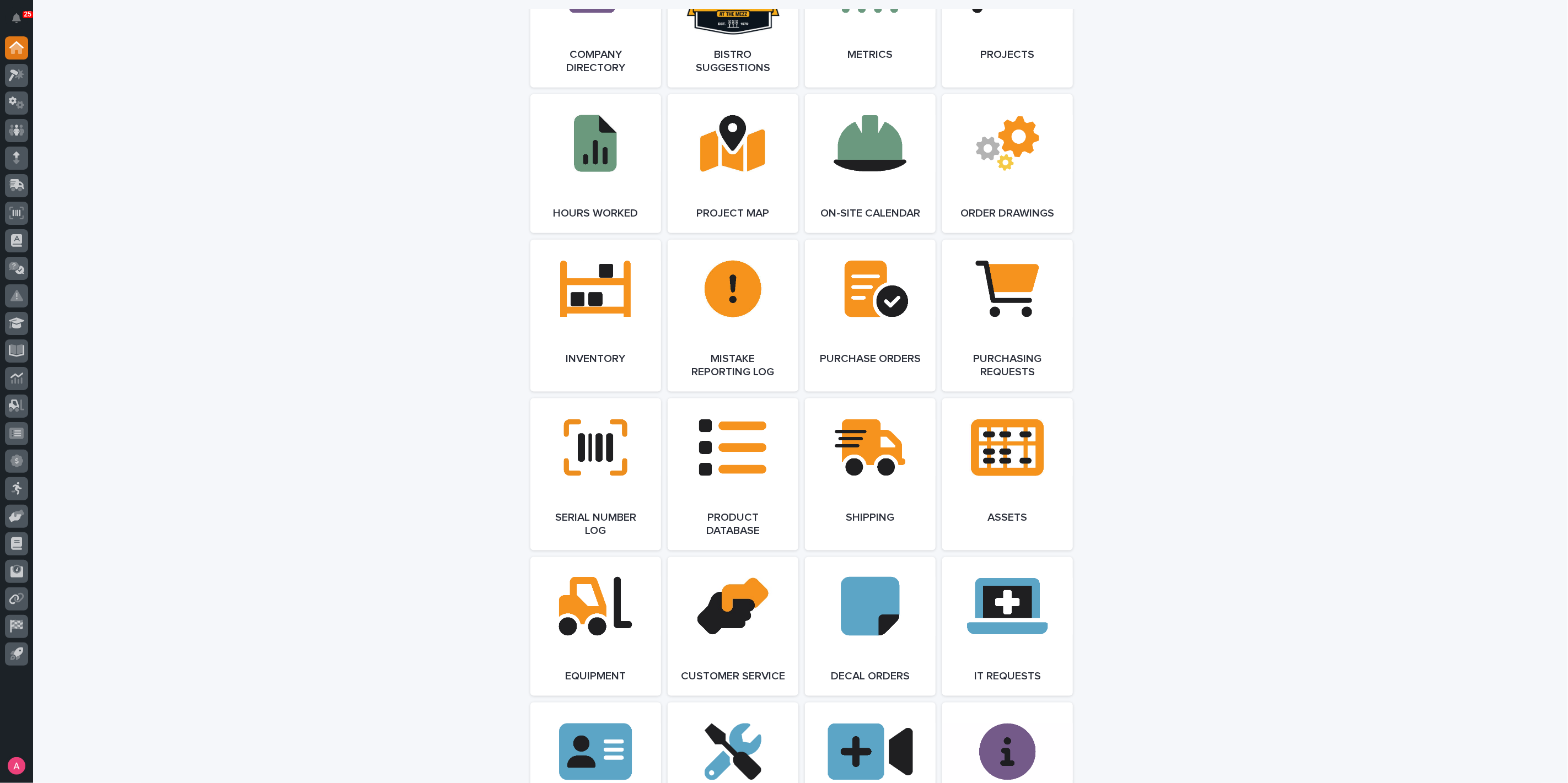
scroll to position [980, 0]
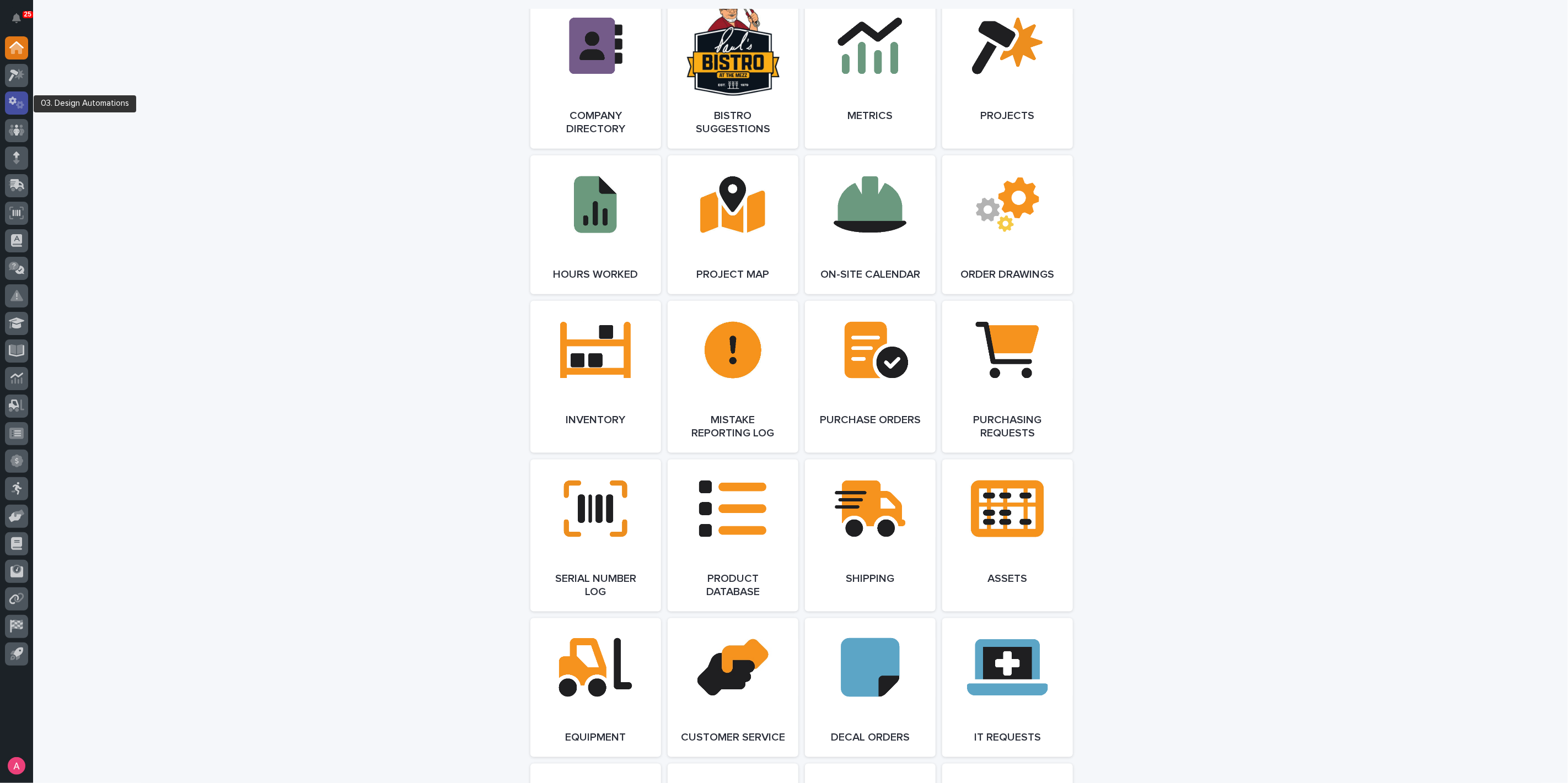
click at [18, 96] on icon at bounding box center [16, 102] width 16 height 13
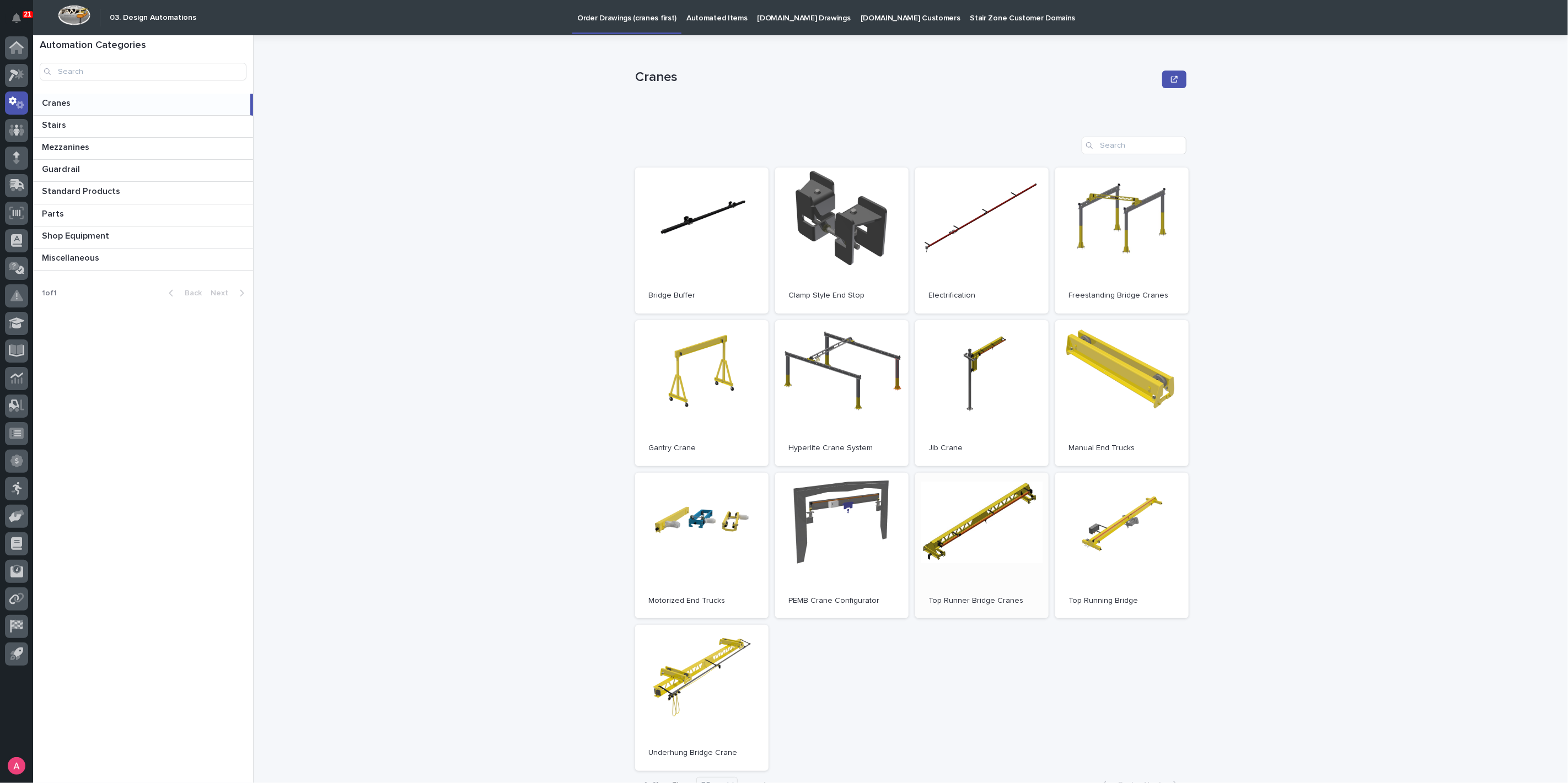
click at [992, 539] on link "Open" at bounding box center [982, 546] width 133 height 146
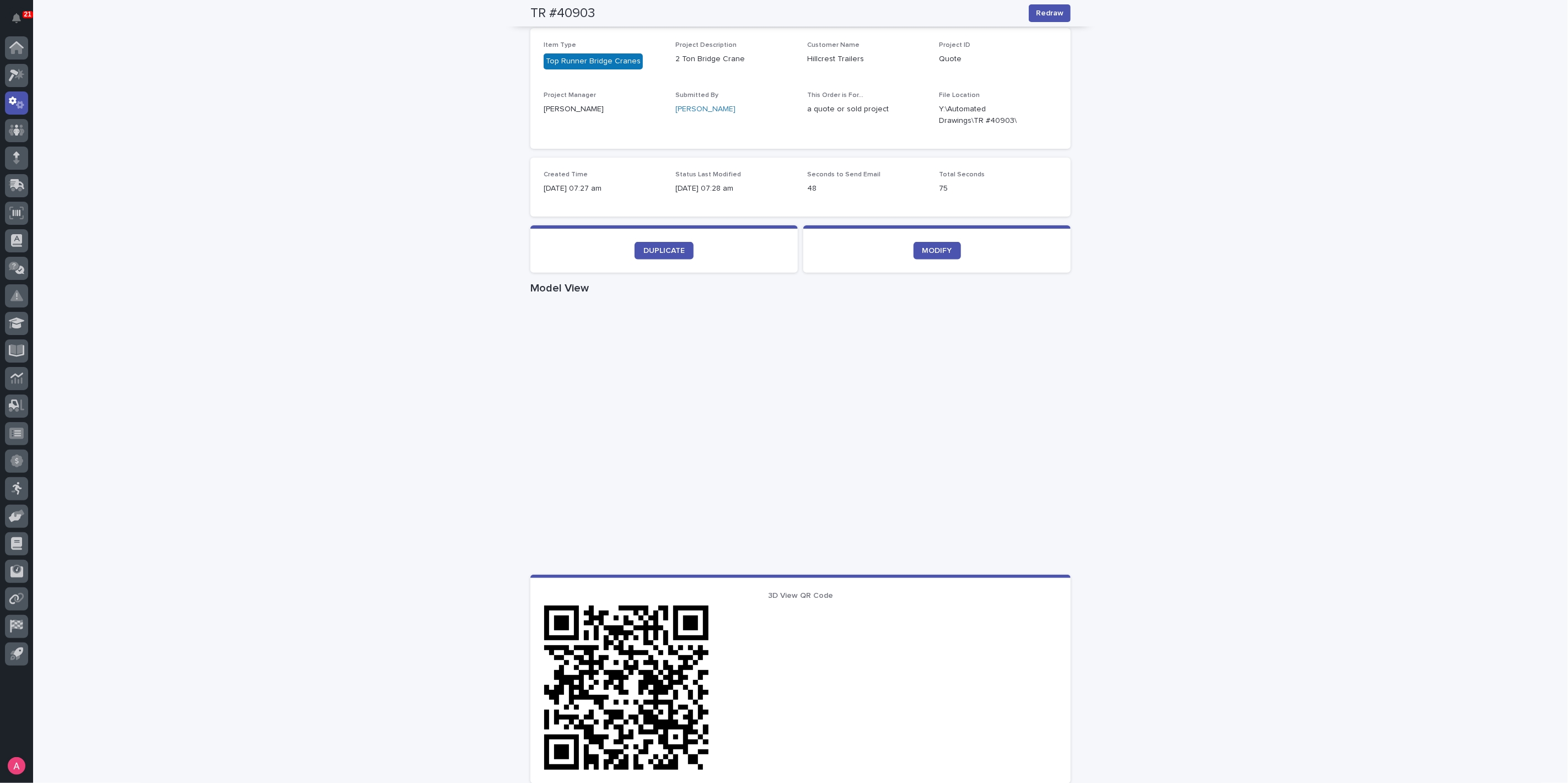
scroll to position [122, 0]
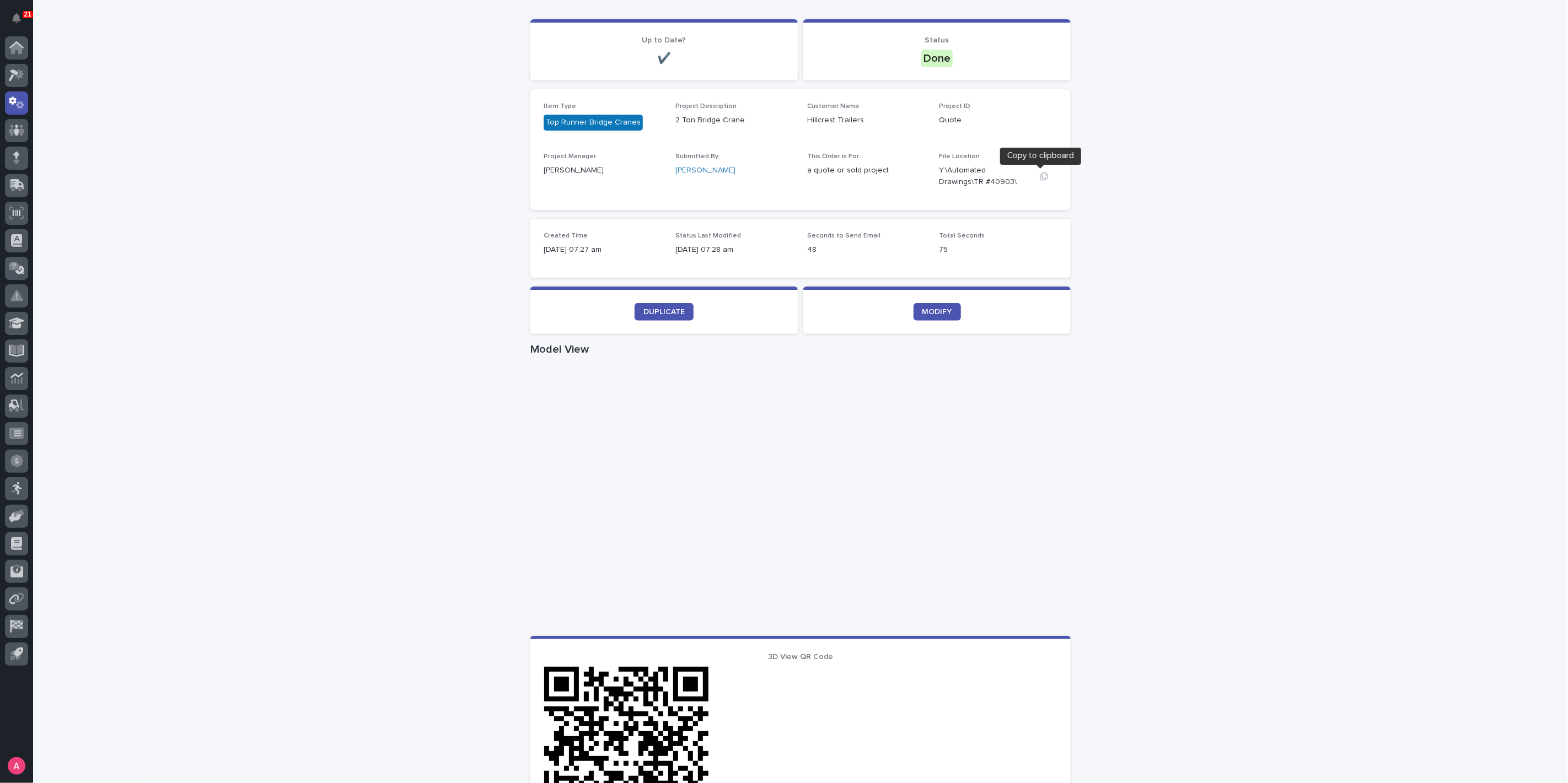
click at [1041, 175] on icon "button" at bounding box center [1045, 176] width 8 height 9
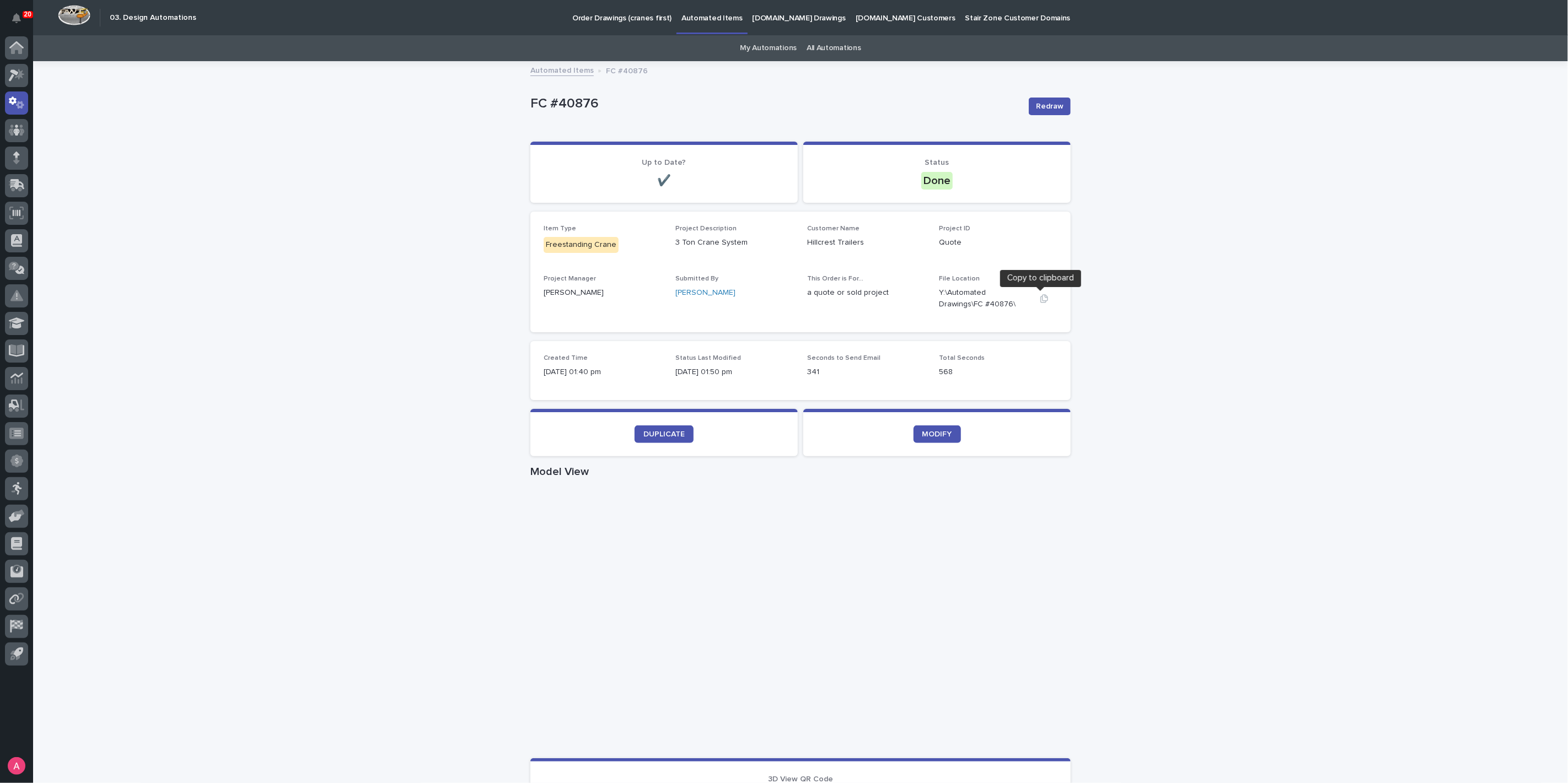
click at [1040, 298] on icon "button" at bounding box center [1044, 298] width 9 height 9
click at [1128, 344] on div "Loading... Saving… Loading... Saving… FC #40876 Redraw FC #40876 Redraw Sorry, …" at bounding box center [800, 638] width 1535 height 1152
click at [24, 182] on icon at bounding box center [16, 185] width 16 height 13
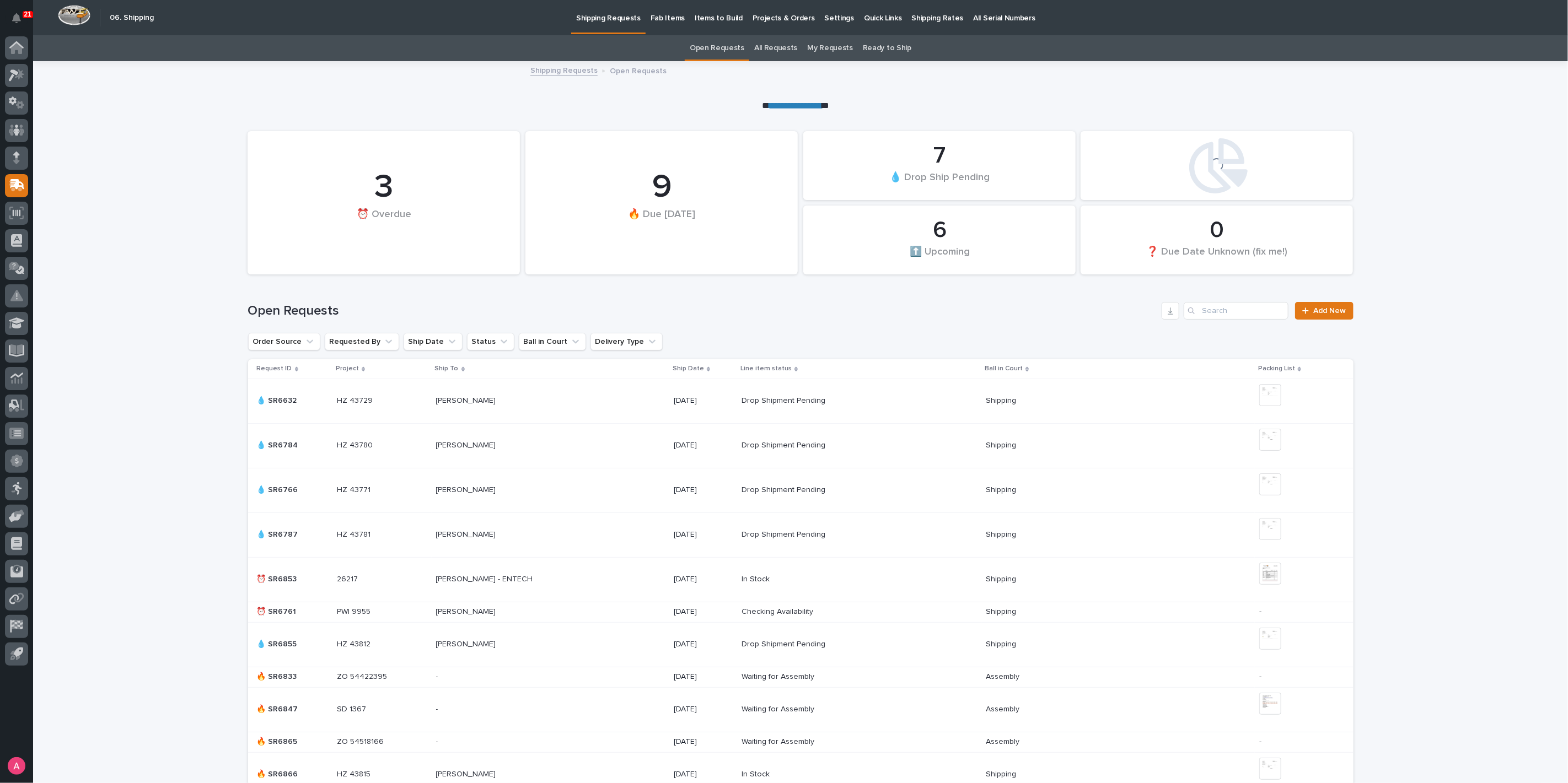
click at [932, 20] on p "Shipping Rates" at bounding box center [938, 11] width 52 height 23
